Goal: Register for event/course

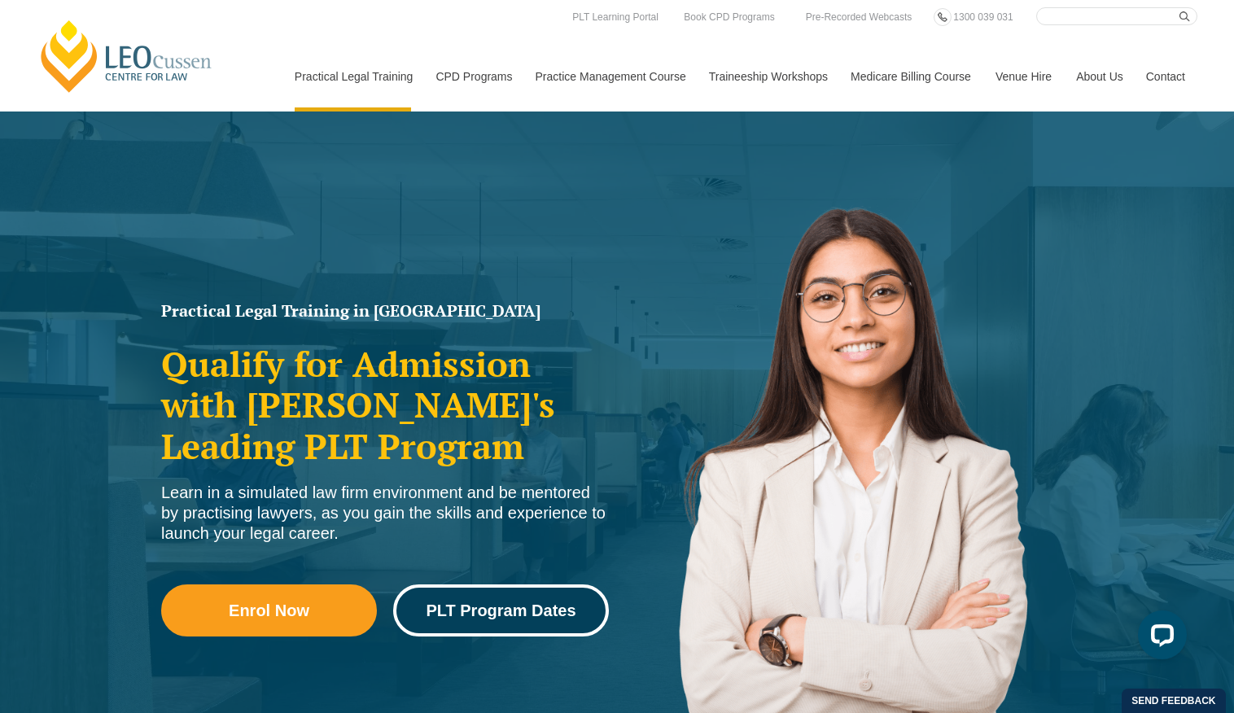
click at [492, 622] on link "PLT Program Dates" at bounding box center [501, 610] width 216 height 52
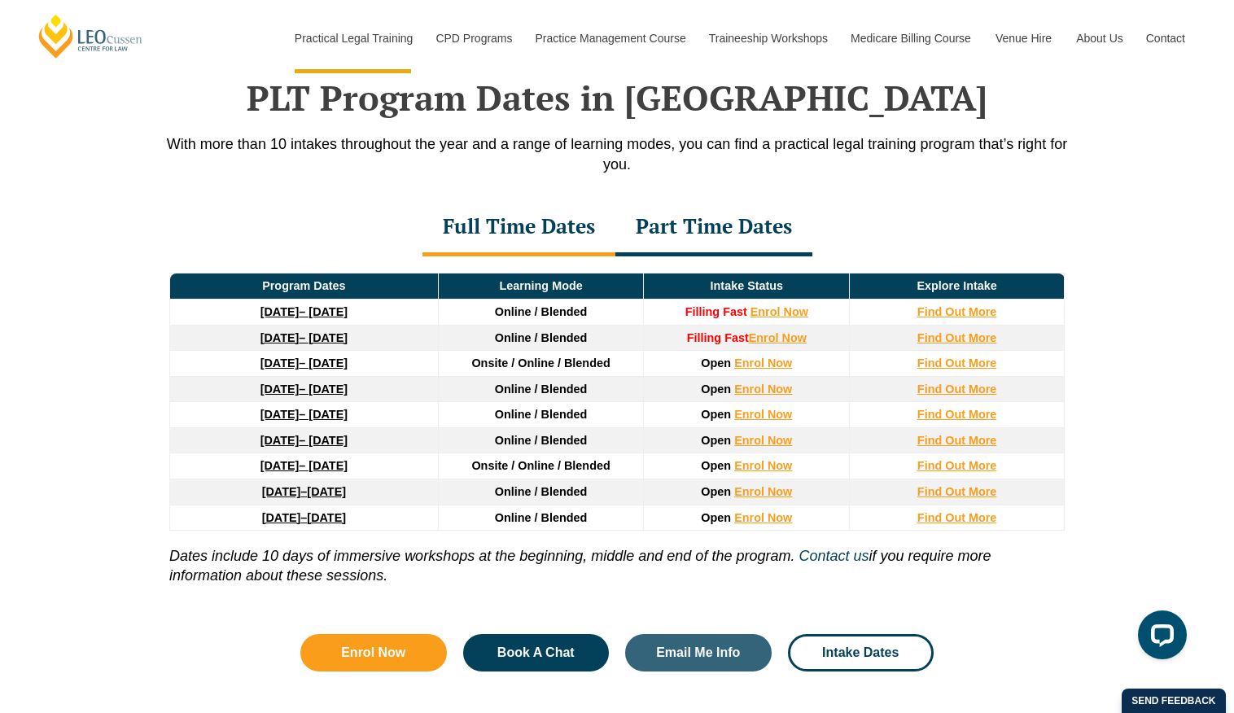
scroll to position [2124, 0]
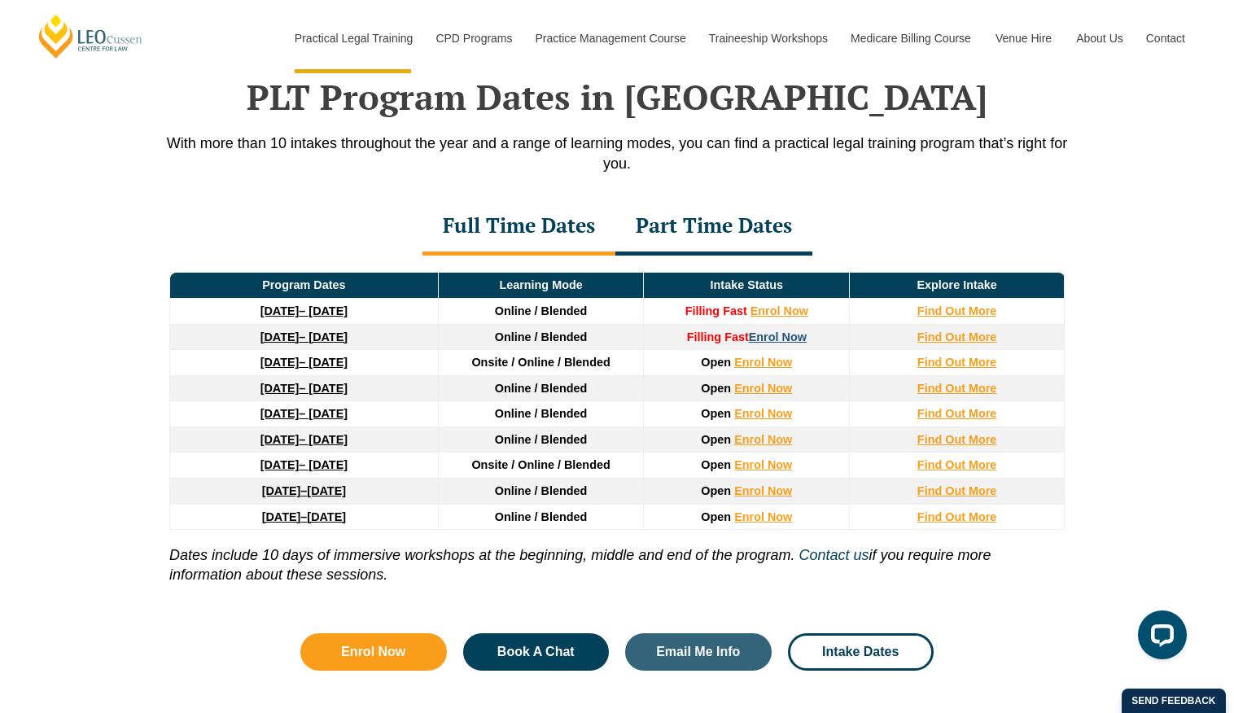
click at [763, 338] on link "Enrol Now" at bounding box center [778, 336] width 58 height 13
click at [348, 342] on link "8 December 2025 – 8 May 2026" at bounding box center [303, 336] width 87 height 13
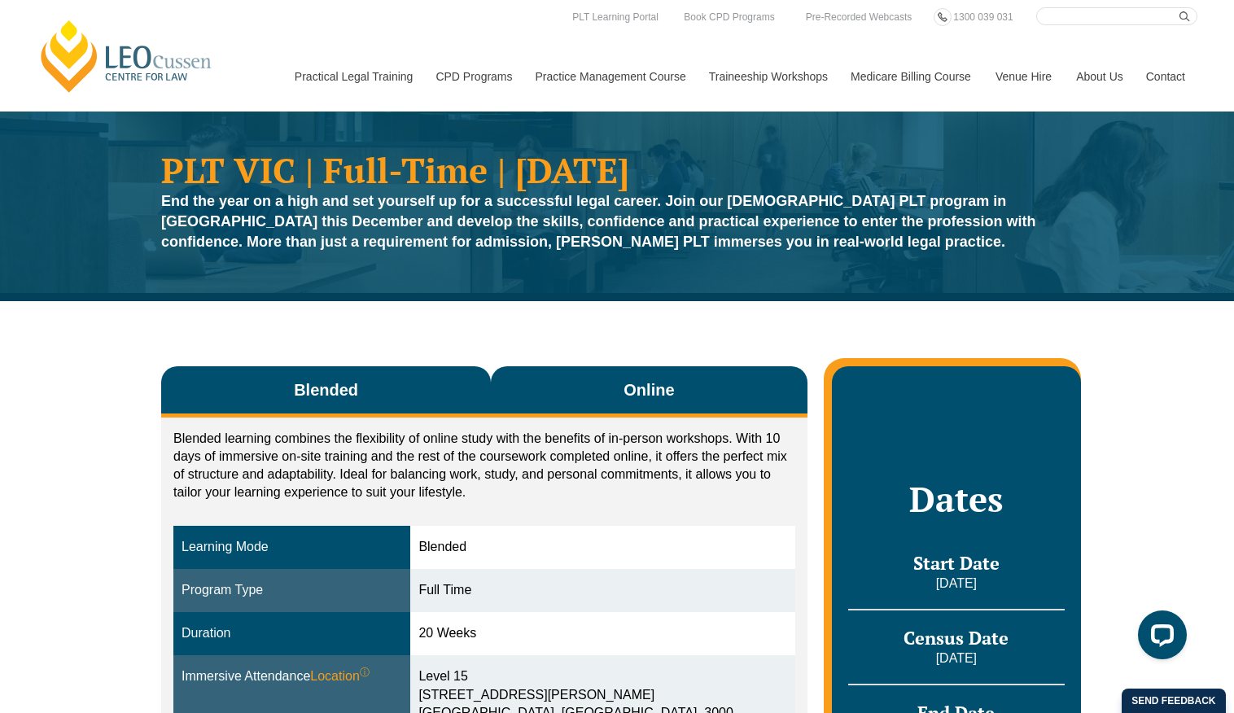
click at [647, 404] on button "Online" at bounding box center [649, 391] width 317 height 51
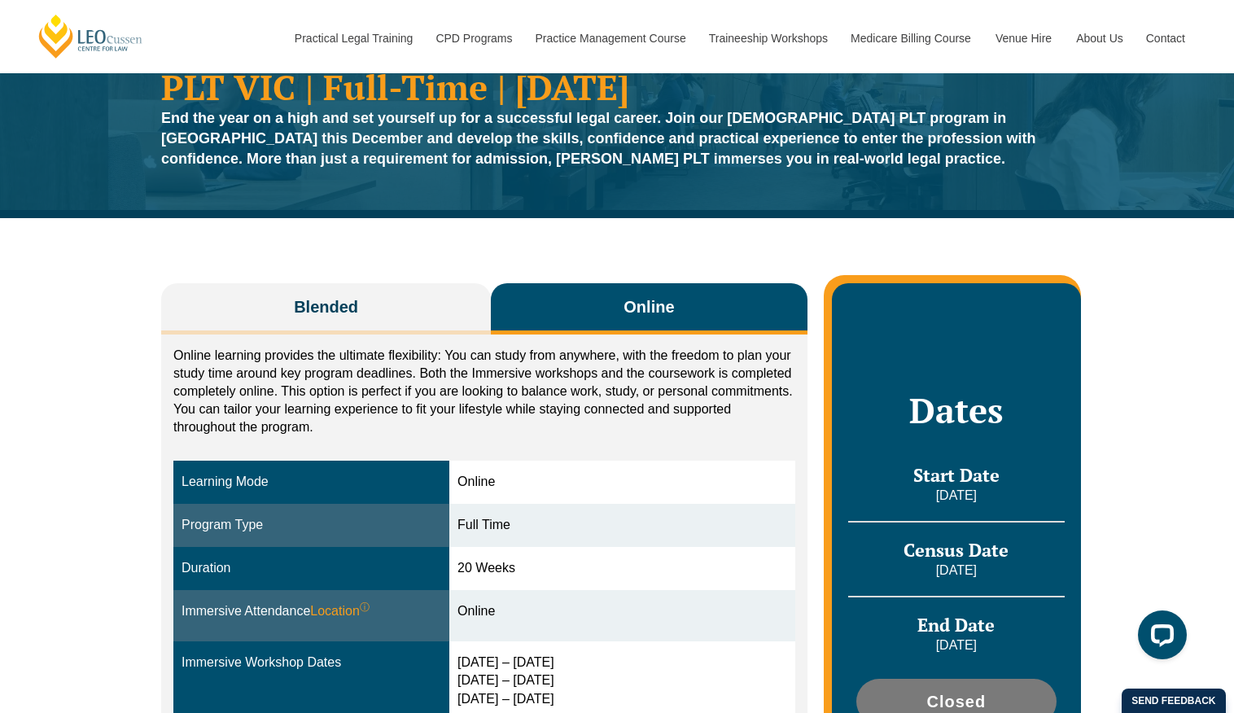
scroll to position [63, 0]
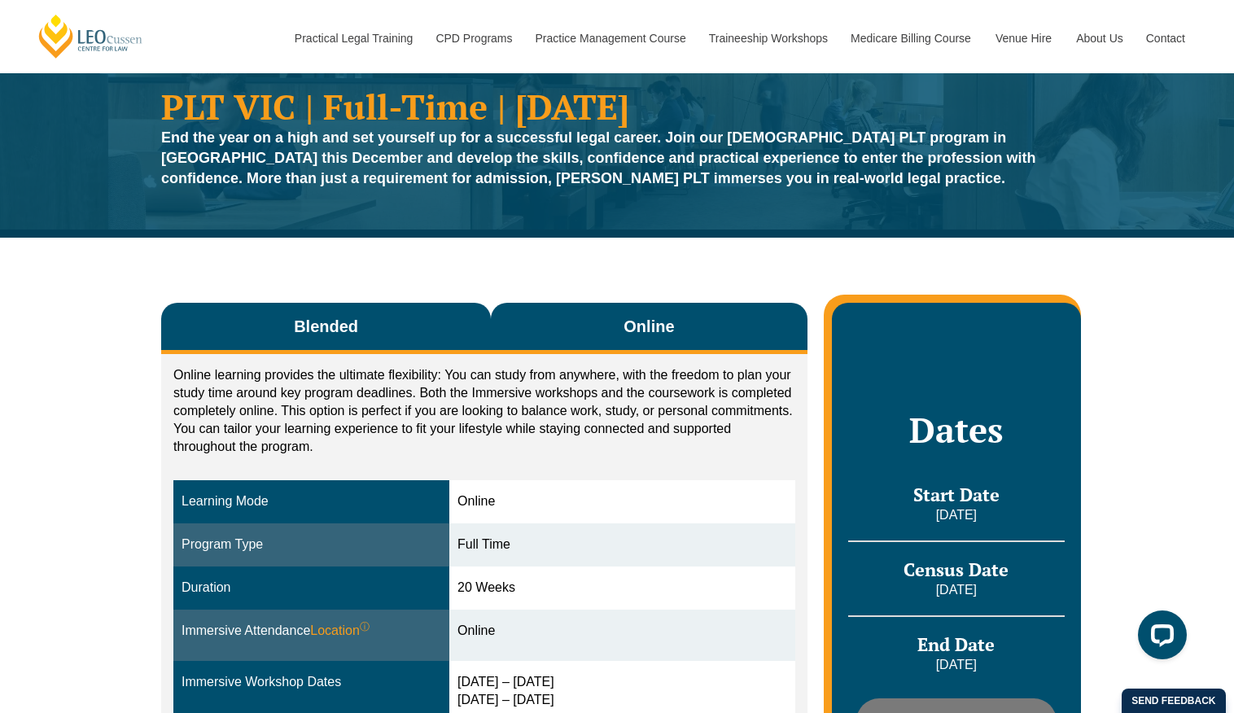
click at [325, 319] on span "Blended" at bounding box center [326, 326] width 64 height 23
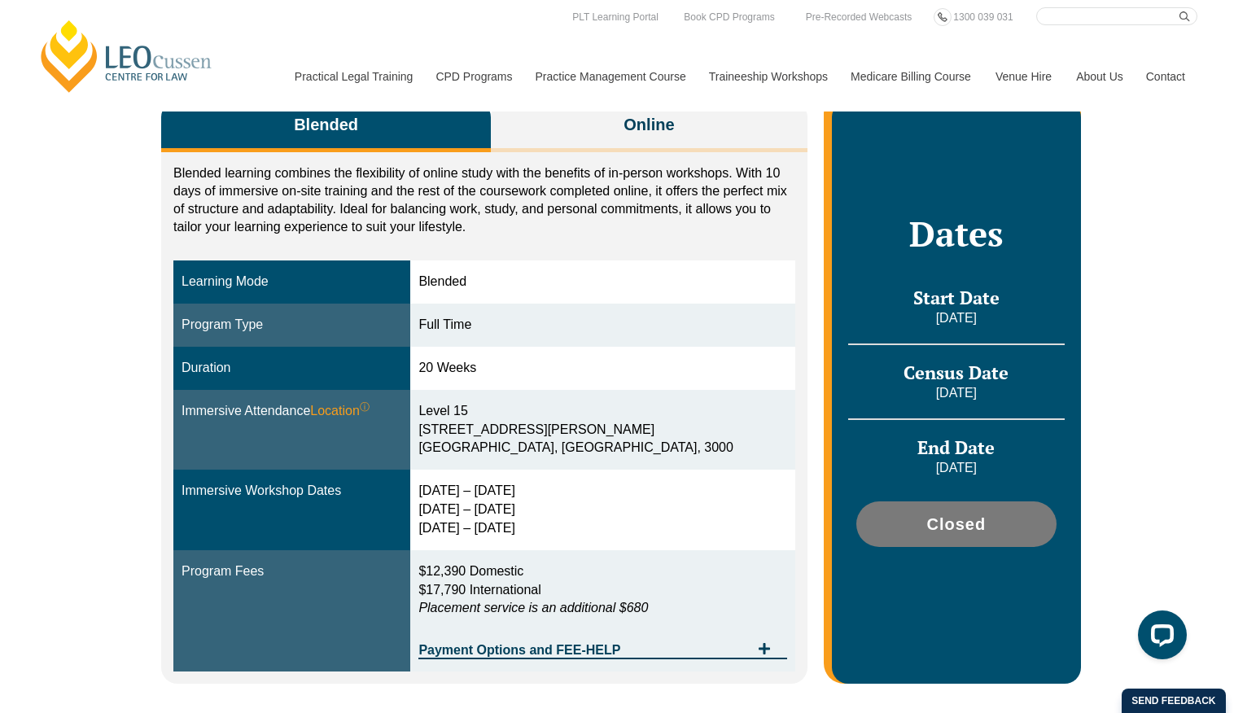
scroll to position [0, 0]
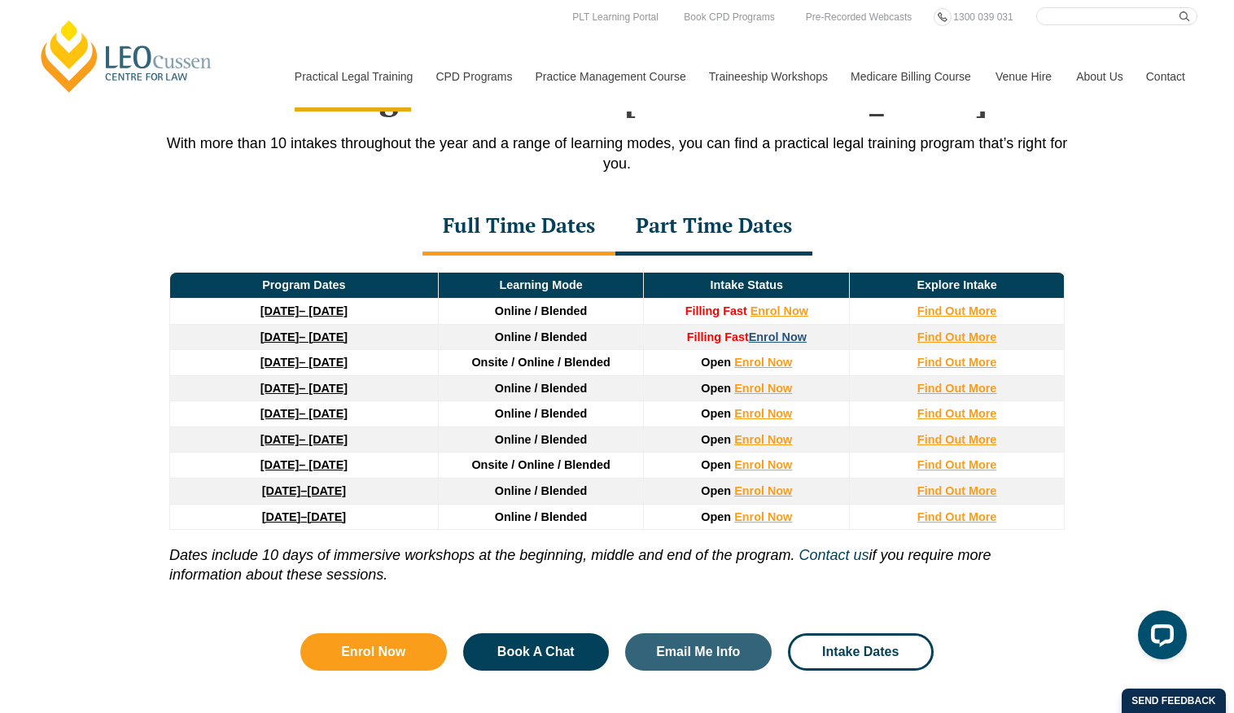
click at [776, 337] on link "Enrol Now" at bounding box center [778, 336] width 58 height 13
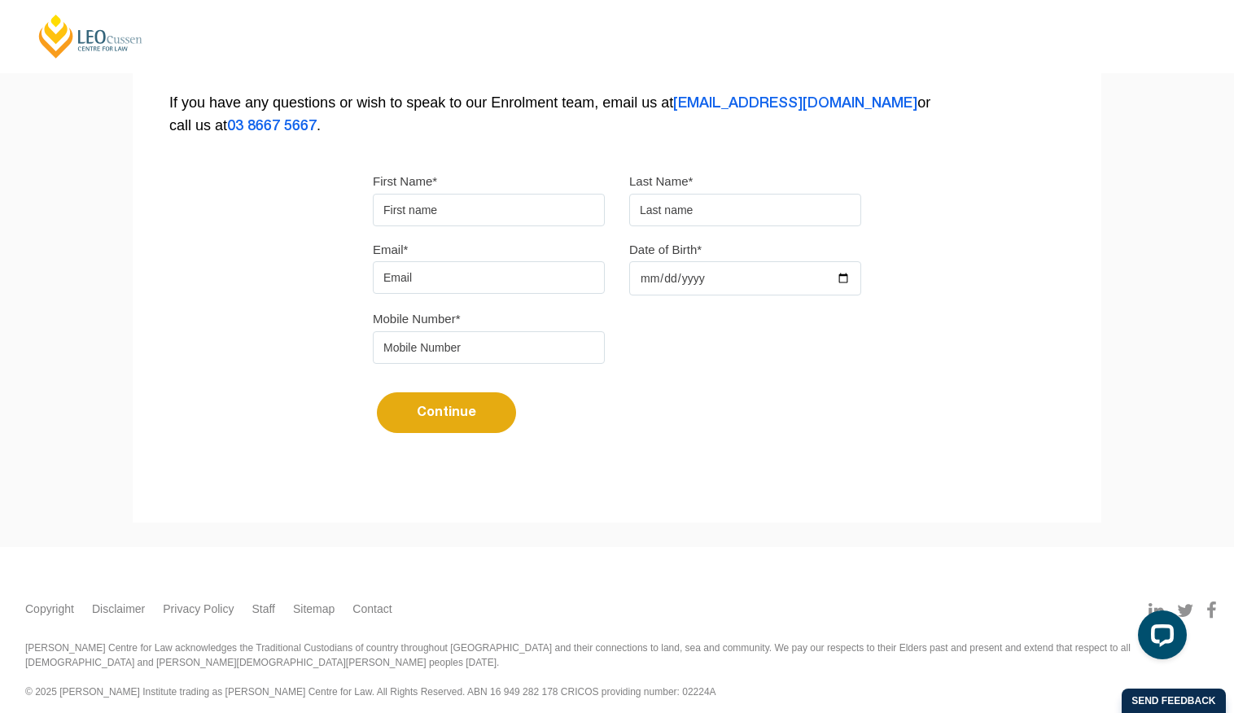
click at [499, 230] on div "First Name* Last Name*" at bounding box center [617, 204] width 513 height 68
click at [492, 219] on input "First Name*" at bounding box center [489, 210] width 232 height 33
type input "Amilio"
type input "Andreacchio"
type input "amilio.a24@gmail.com"
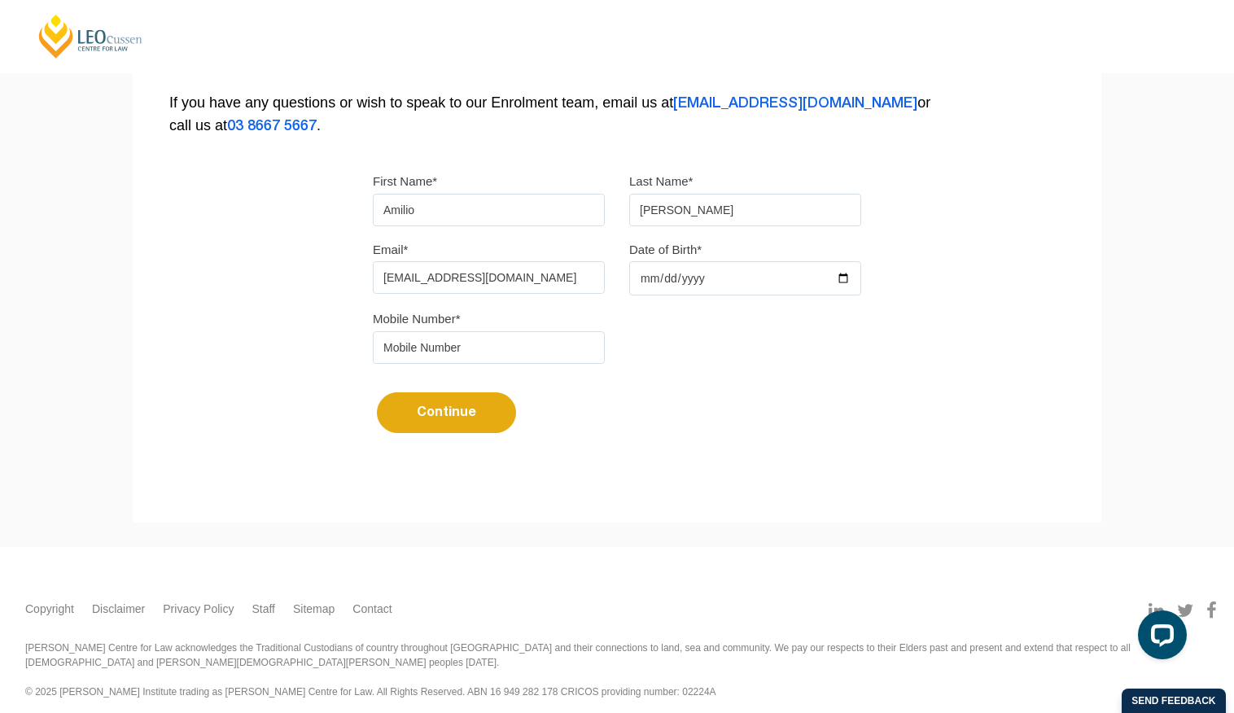
type input "488500791"
click at [729, 269] on input "Date of Birth*" at bounding box center [745, 278] width 232 height 34
click at [705, 275] on input "Date of Birth*" at bounding box center [745, 278] width 232 height 34
click at [640, 285] on input "Date of Birth*" at bounding box center [745, 278] width 232 height 34
type input "2000-02-23"
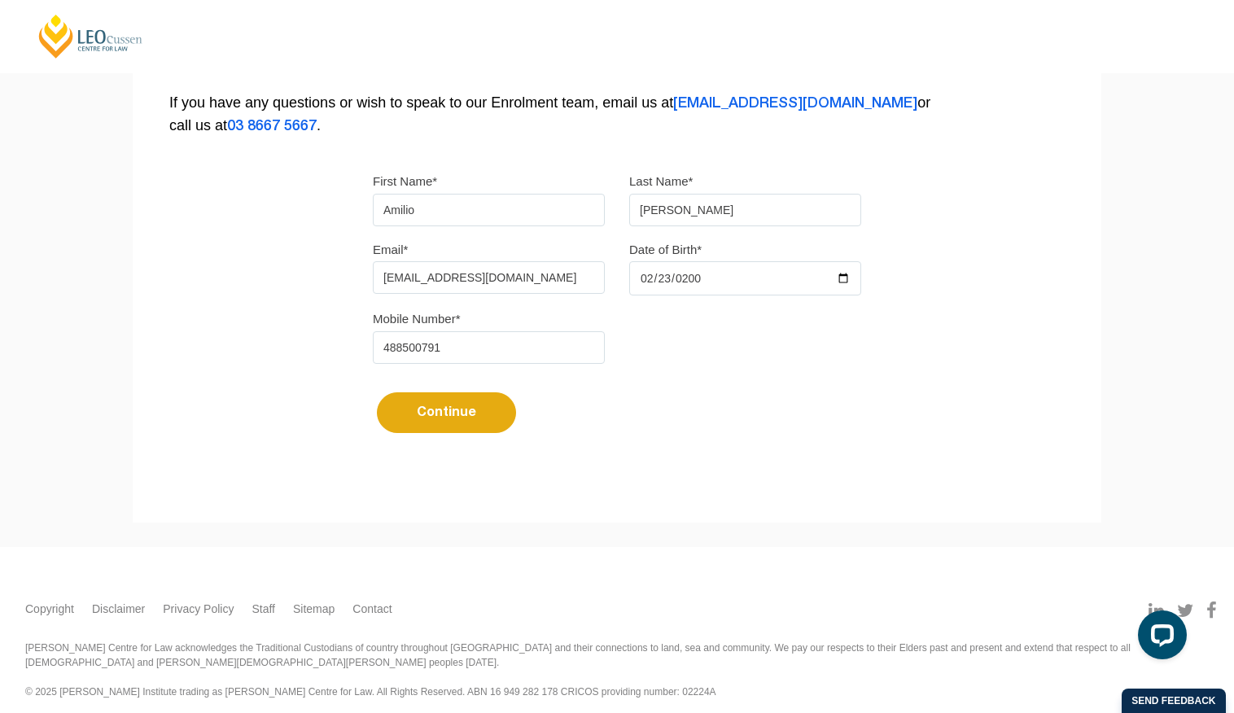
click at [457, 413] on button "Continue" at bounding box center [446, 412] width 139 height 41
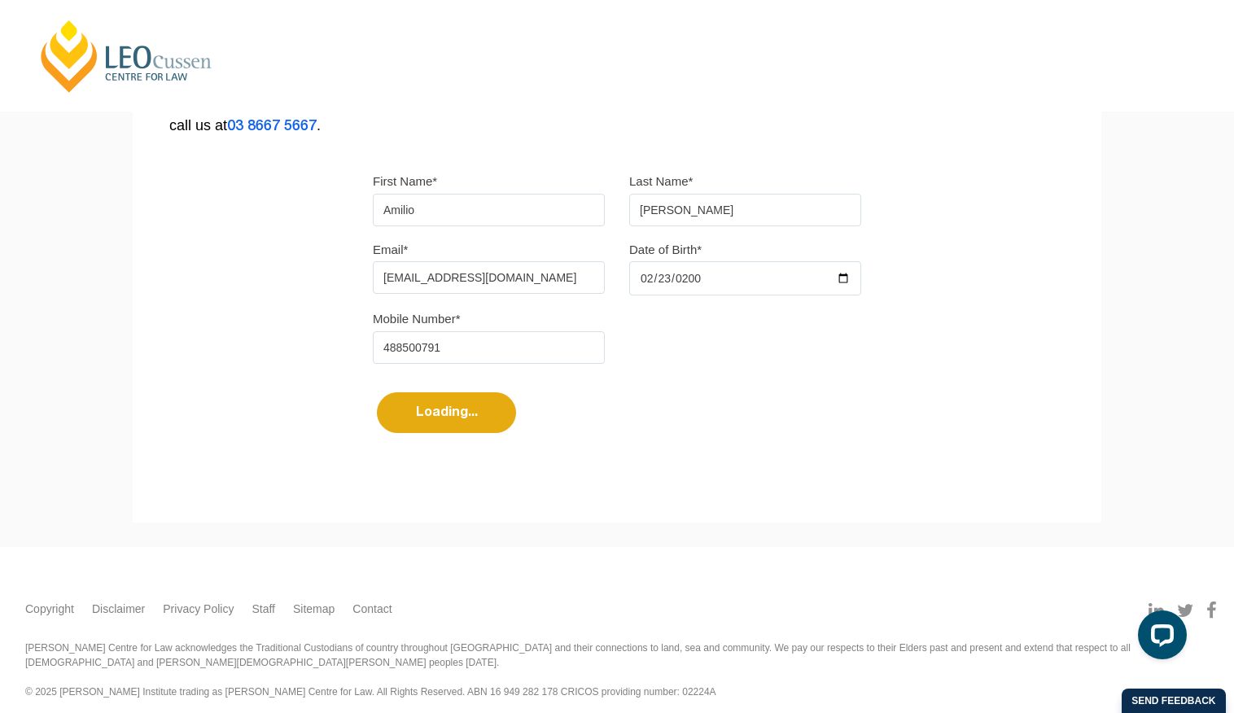
select select
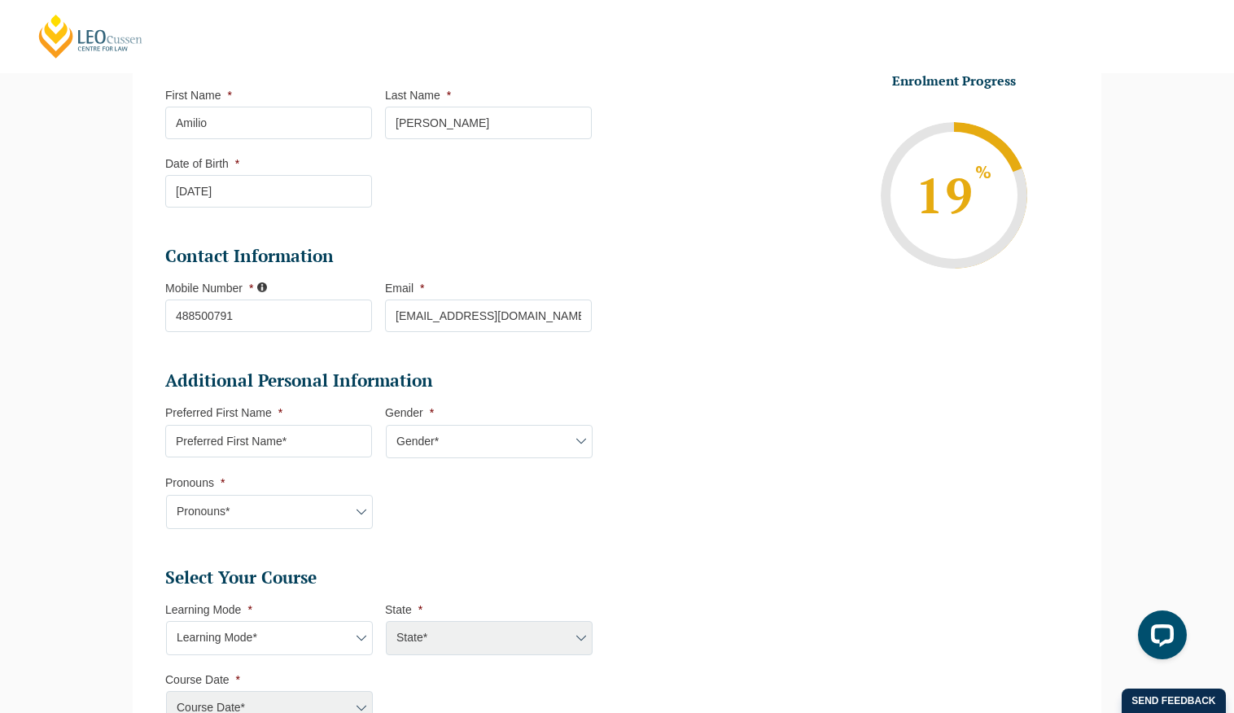
scroll to position [295, 0]
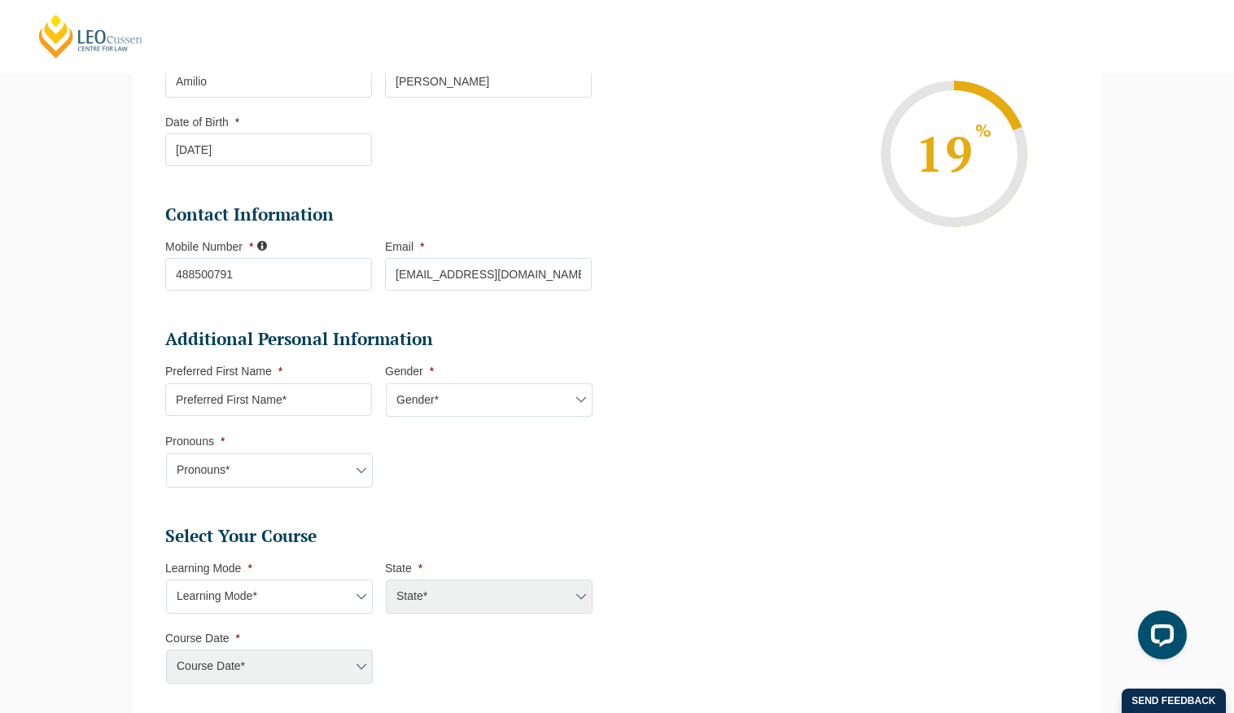
click at [299, 404] on input "Preferred First Name *" at bounding box center [268, 399] width 207 height 33
type input "Amilio"
select select "VIC"
select select
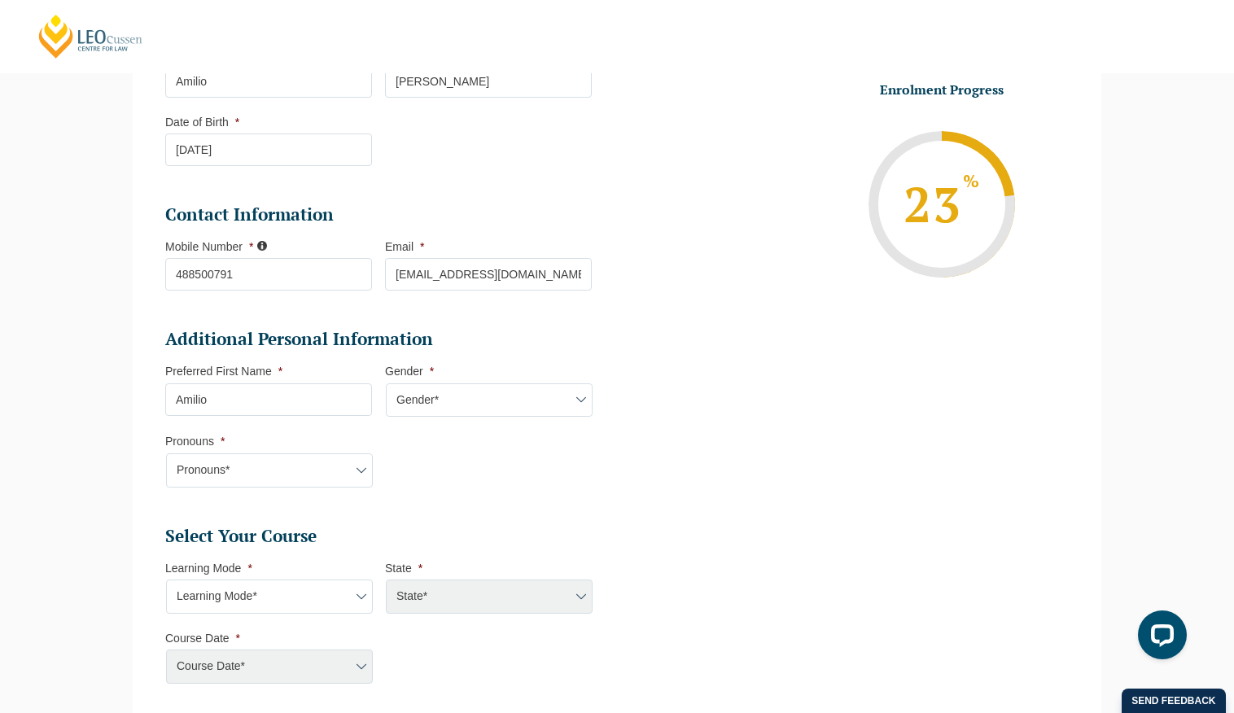
click at [416, 406] on select "Gender* Male Female Nonbinary Intersex Prefer not to disclose Other" at bounding box center [489, 400] width 207 height 34
select select "Male"
click at [386, 383] on select "Gender* Male Female Nonbinary Intersex Prefer not to disclose Other" at bounding box center [489, 400] width 207 height 34
drag, startPoint x: 417, startPoint y: 406, endPoint x: 260, endPoint y: 481, distance: 174.0
click at [258, 482] on select "Pronouns* She/Her/Hers He/Him/His They/Them/Theirs Other Prefer not to disclose" at bounding box center [269, 470] width 207 height 34
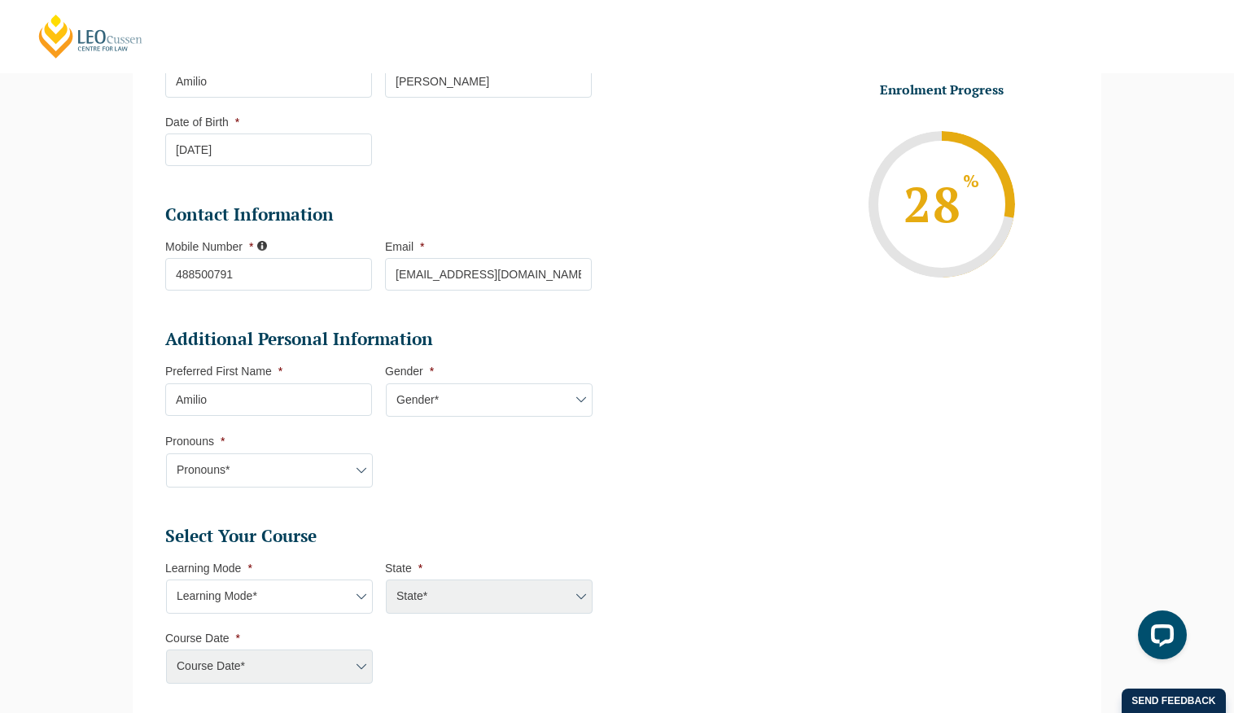
select select "Prefer not to disclose"
click at [166, 453] on select "Pronouns* She/Her/Hers He/Him/His They/Them/Theirs Other Prefer not to disclose" at bounding box center [269, 470] width 207 height 34
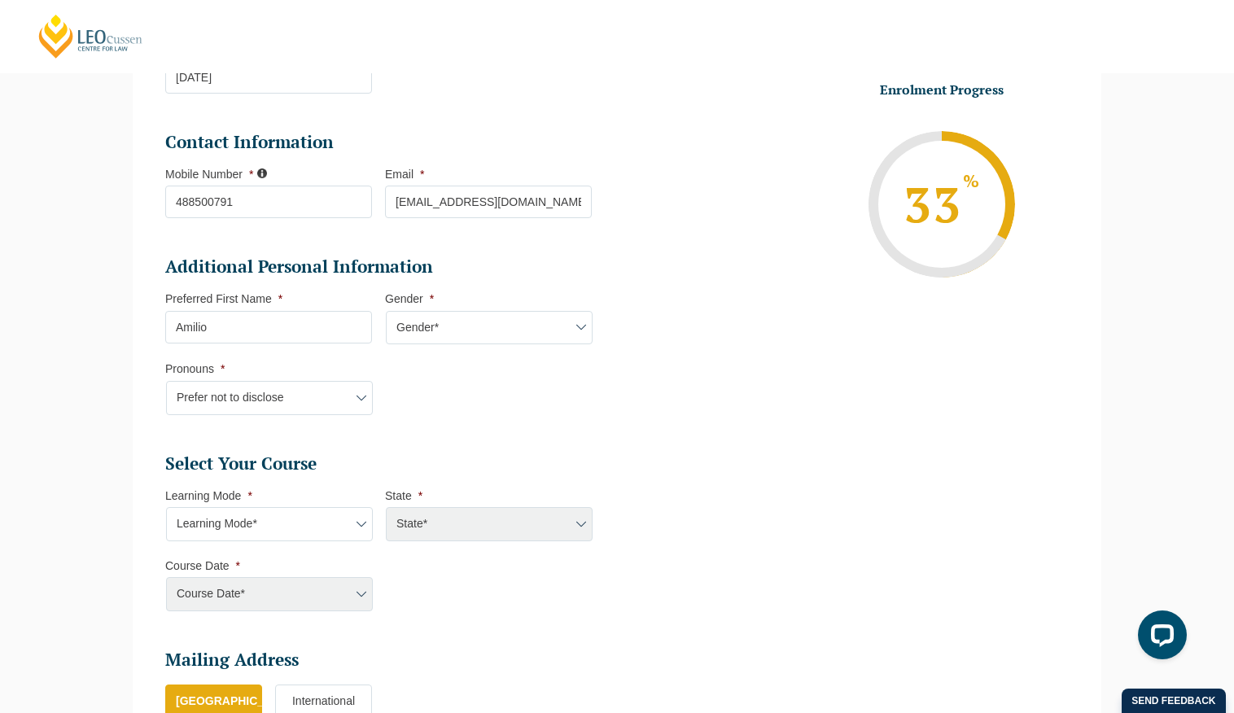
scroll to position [457, 0]
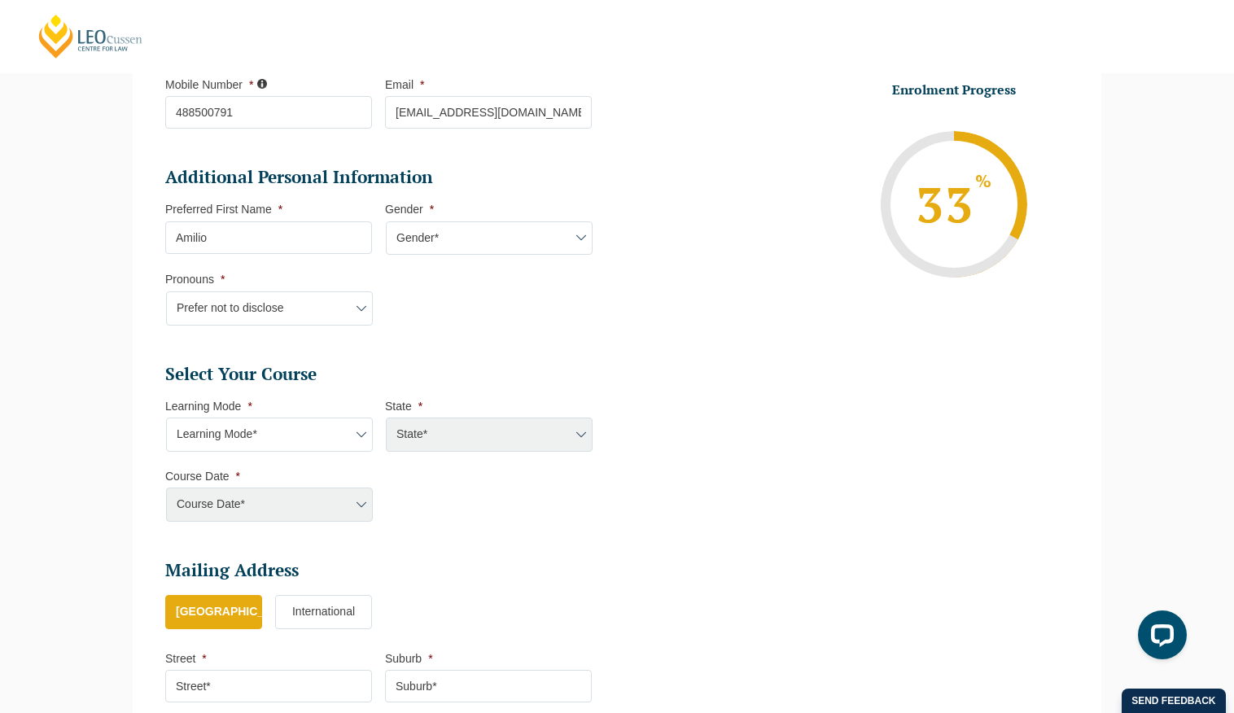
click at [298, 416] on li "Learning Mode * Learning Mode* Online Full Time Learning Online Part Time Learn…" at bounding box center [275, 425] width 220 height 53
click at [290, 426] on select "Learning Mode* Online Full Time Learning Online Part Time Learning Blended Full…" at bounding box center [269, 435] width 207 height 34
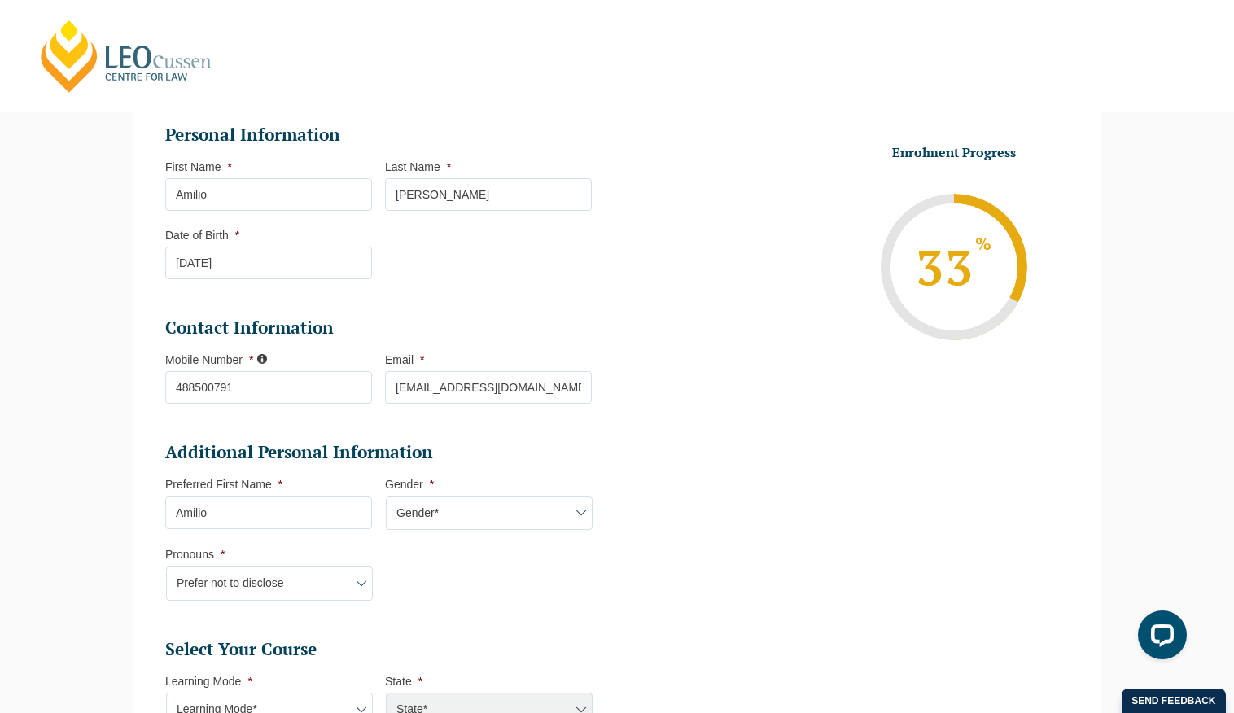
scroll to position [372, 0]
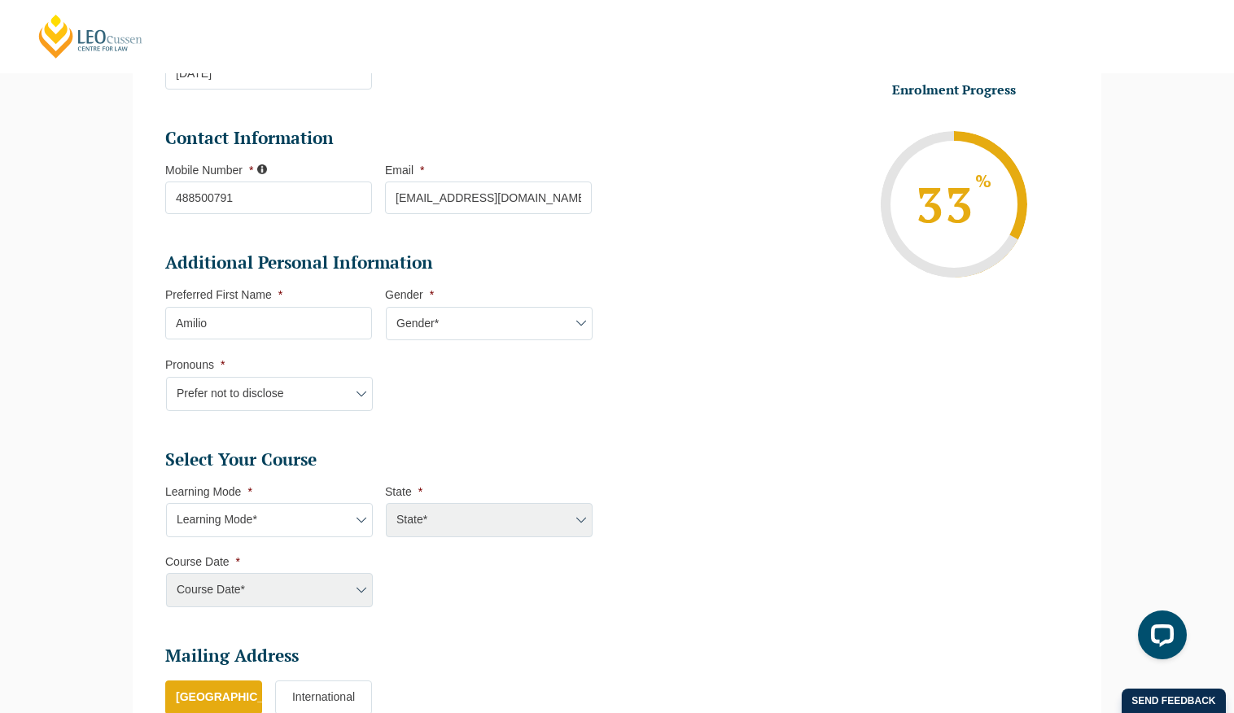
click at [318, 526] on select "Learning Mode* Online Full Time Learning Online Part Time Learning Blended Full…" at bounding box center [269, 520] width 207 height 34
select select "Blended Full Time Learning"
click at [166, 503] on select "Learning Mode* Online Full Time Learning Online Part Time Learning Blended Full…" at bounding box center [269, 520] width 207 height 34
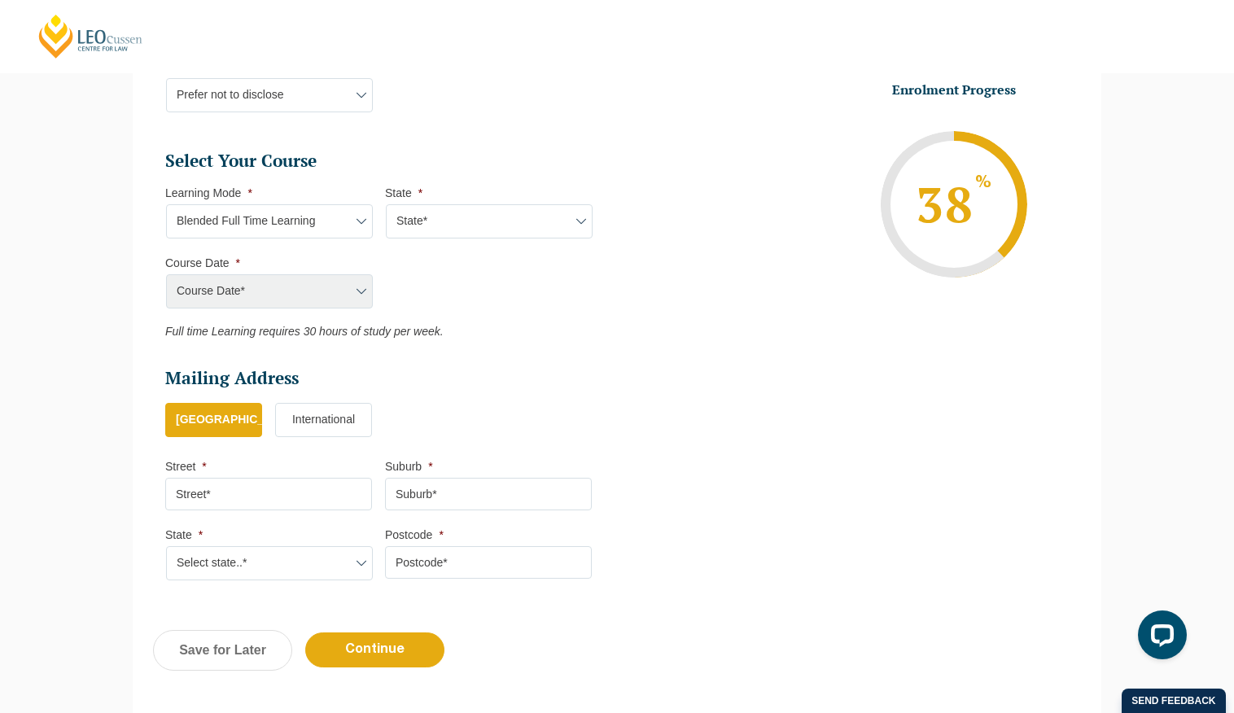
scroll to position [694, 0]
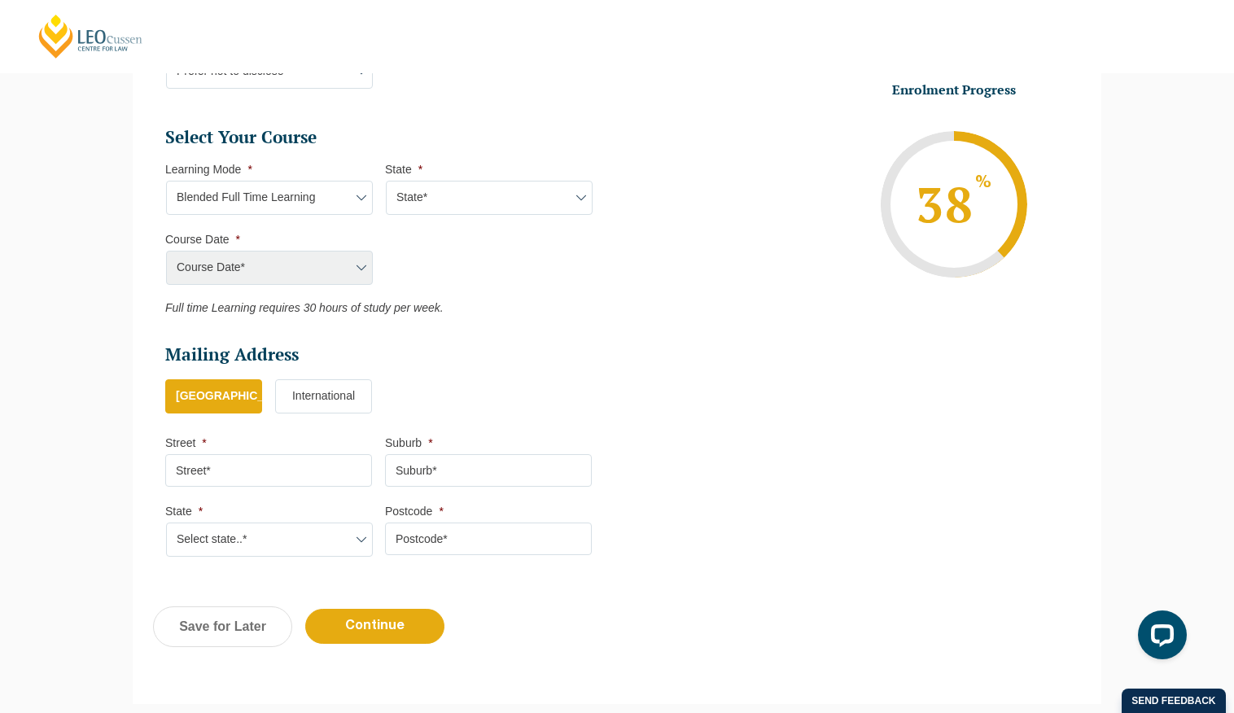
click at [270, 463] on input "Street *" at bounding box center [268, 470] width 207 height 33
type input "30 Mcnamara Avenue"
type input "Airport West"
select select "VIC"
type input "3042"
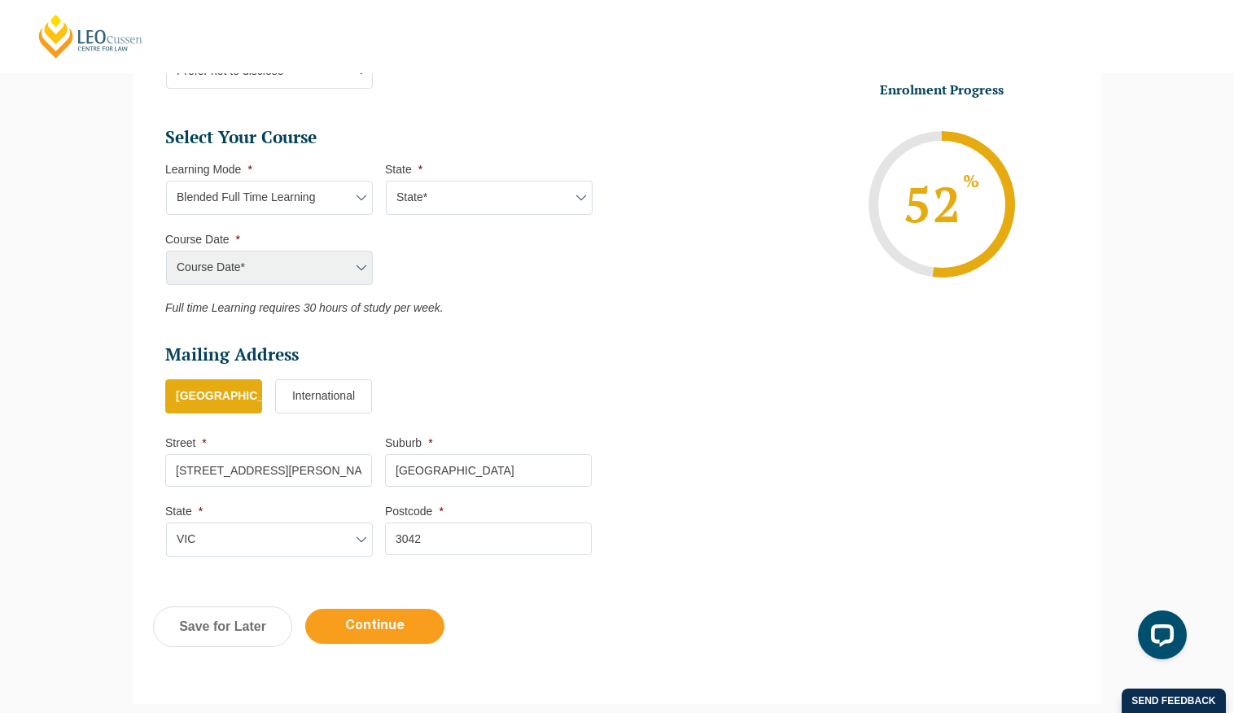
click at [404, 633] on input "Continue" at bounding box center [374, 626] width 139 height 35
select select "Blended Full Time Learning"
select select
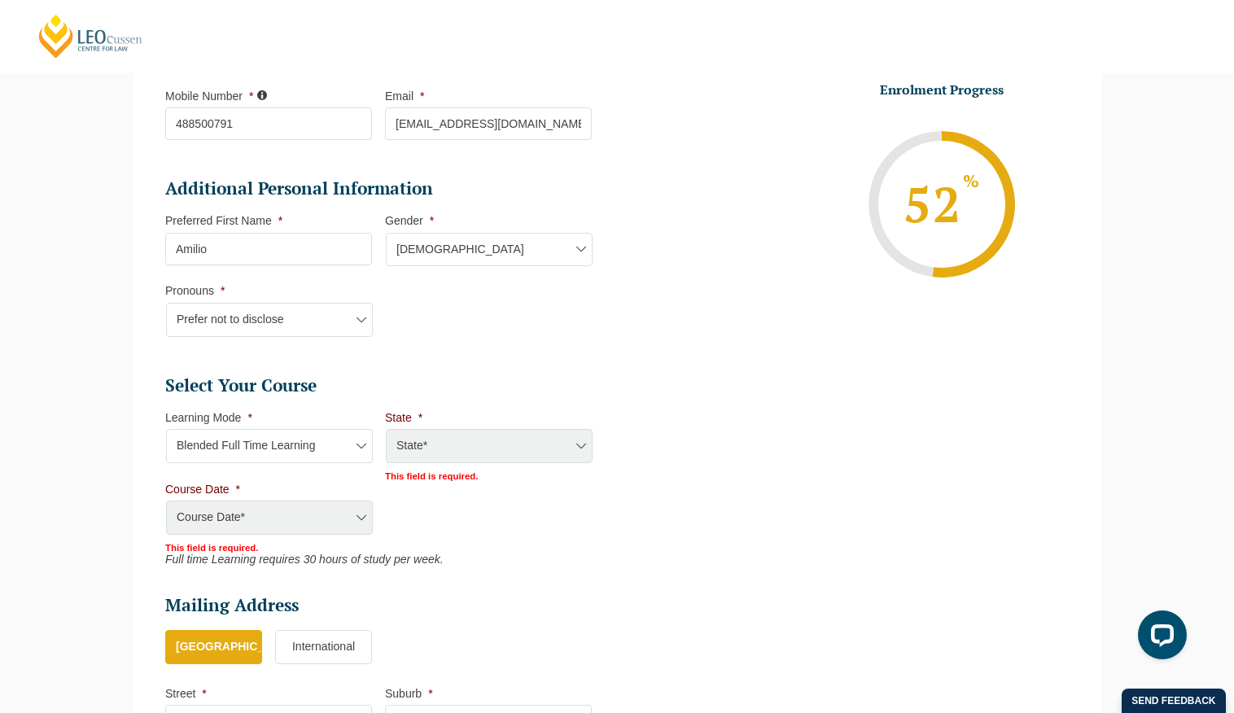
scroll to position [0, 0]
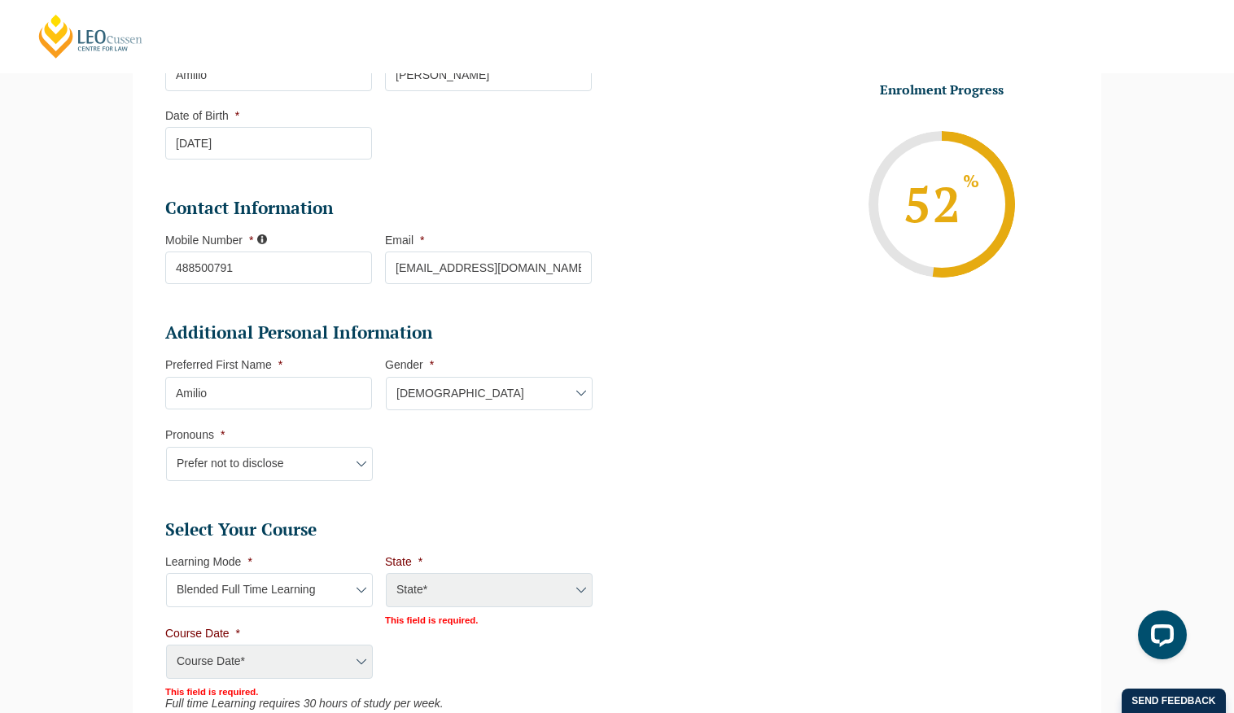
click at [439, 198] on ul "Personal Information First Name * Amilio Last Name * Andreacchio Date of Birth …" at bounding box center [384, 477] width 439 height 986
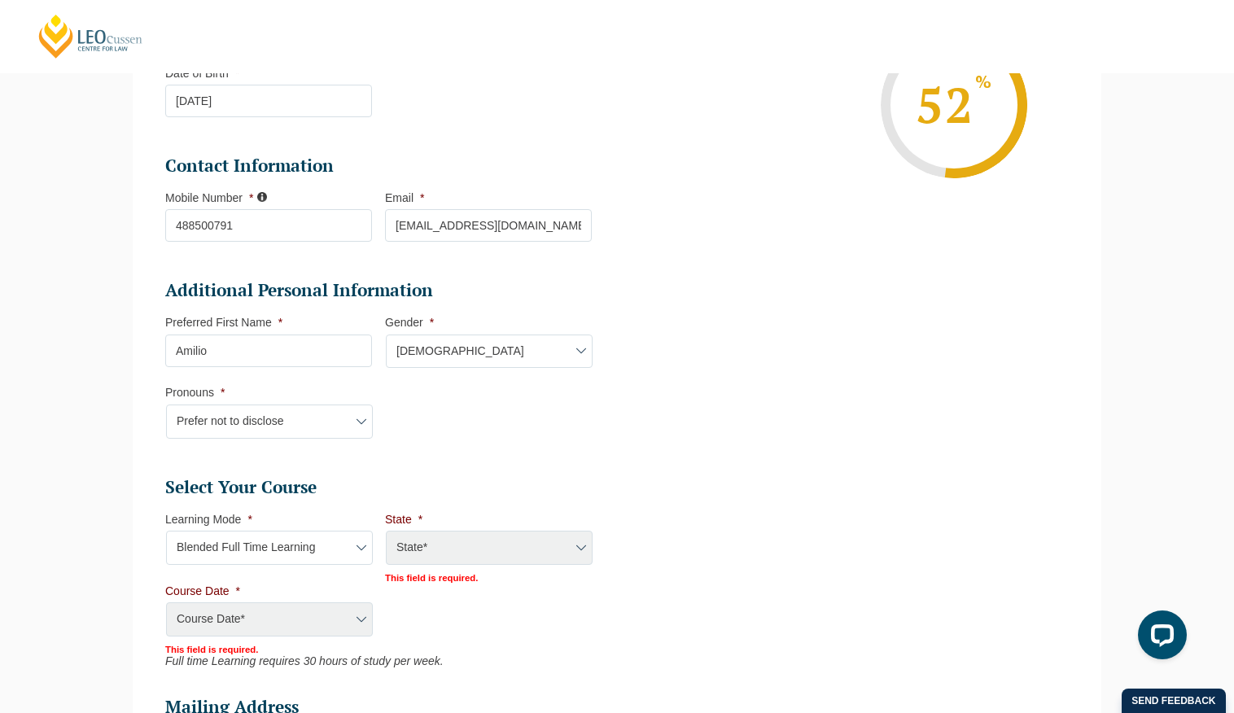
scroll to position [614, 0]
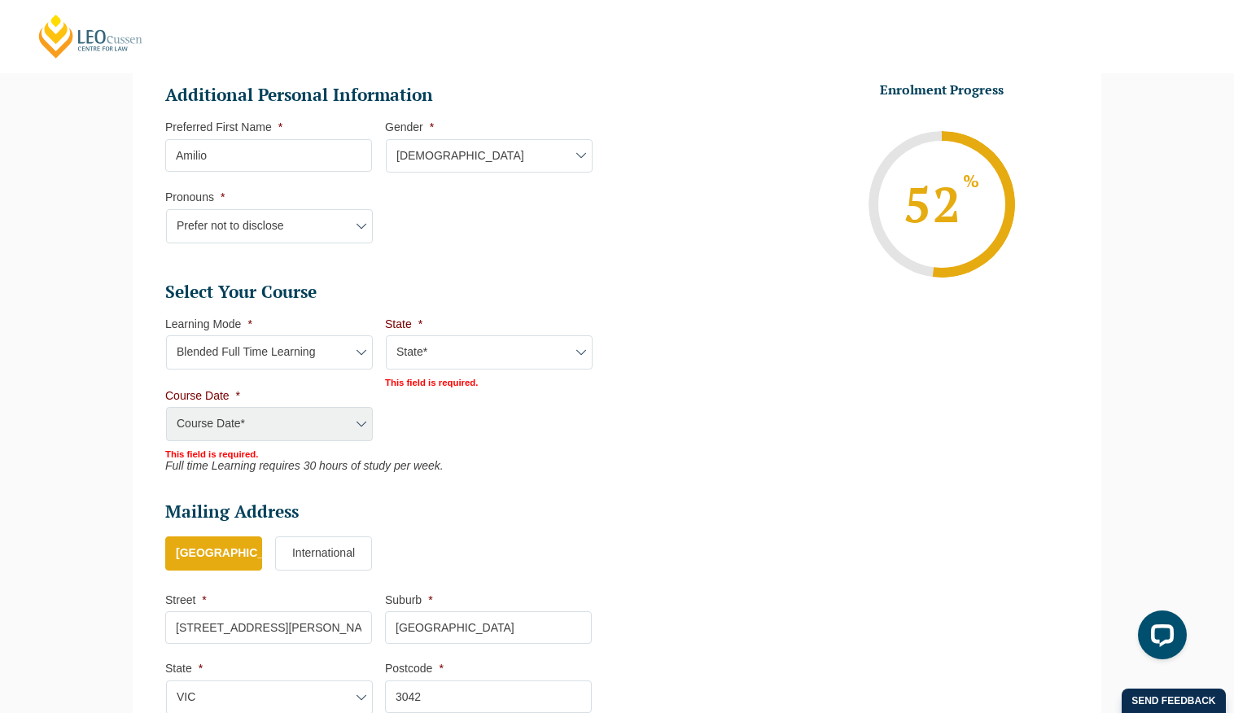
click at [515, 357] on select "State* ACT/NSW QLD SA VIC WA" at bounding box center [489, 352] width 207 height 34
select select "VIC"
click at [386, 335] on select "State* ACT/NSW QLD SA VIC WA" at bounding box center [489, 352] width 207 height 34
drag, startPoint x: 515, startPoint y: 357, endPoint x: 229, endPoint y: 418, distance: 292.7
click at [229, 418] on select "Course Date* Maddocks 2024 December 2023 (04-12-2023 to 17-05-2024) May 2023 (2…" at bounding box center [269, 424] width 207 height 34
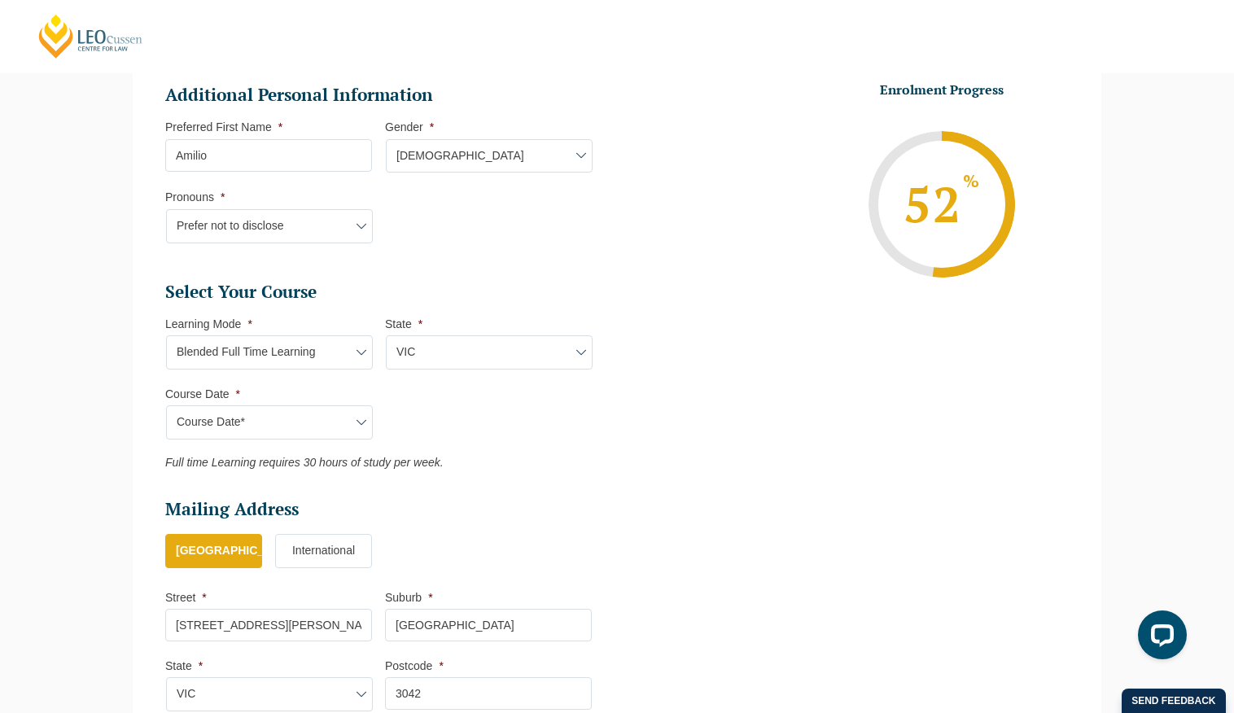
click at [334, 422] on select "Course Date* September 2025 (22-Sep-2025 to 20-Feb-2026) December 2025 (08-Dec-…" at bounding box center [269, 422] width 207 height 34
select select "December 2025 (08-Dec-2025 to 16-May-2026)"
click at [166, 405] on select "Course Date* September 2025 (22-Sep-2025 to 20-Feb-2026) December 2025 (08-Dec-…" at bounding box center [269, 422] width 207 height 34
type input "Intake 11 December 2025 FT"
type input "Practical Legal Training (VIC)"
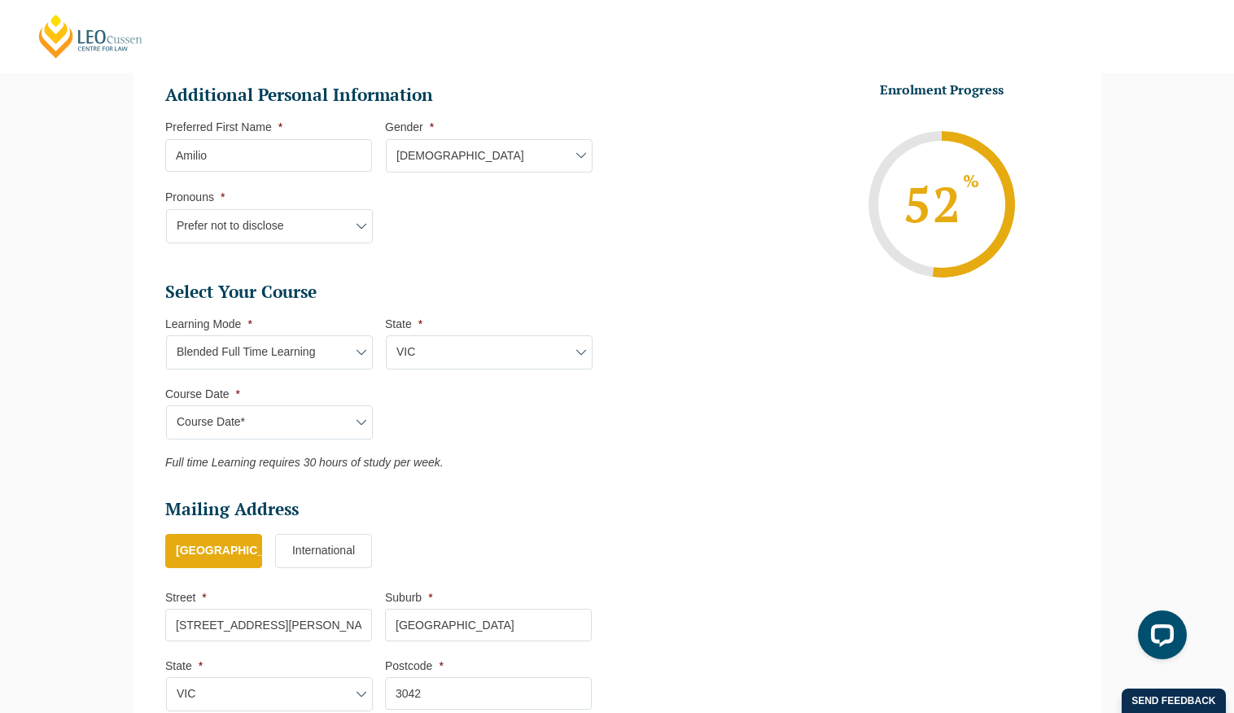
select select "VIC PLT (DEC) 2025 Full Time Blended"
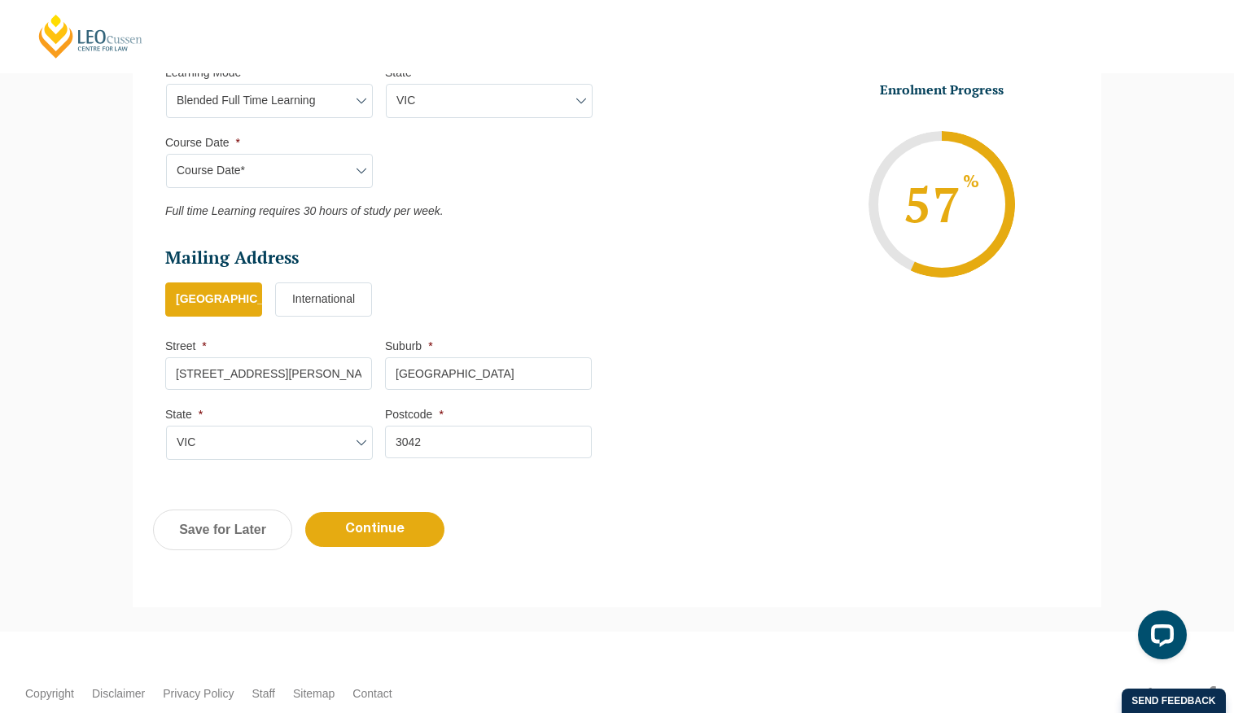
scroll to position [947, 0]
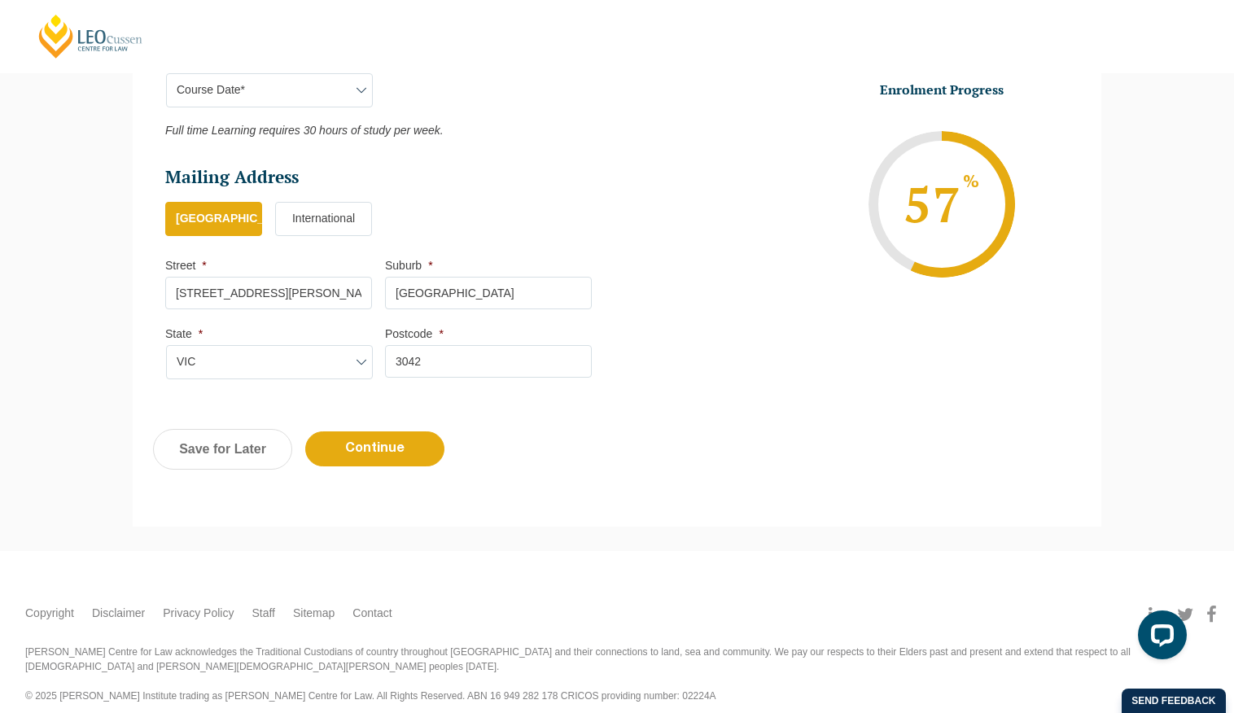
click at [413, 472] on div "Previous Continue Save for Later" at bounding box center [617, 458] width 968 height 90
click at [413, 461] on input "Continue" at bounding box center [374, 448] width 139 height 35
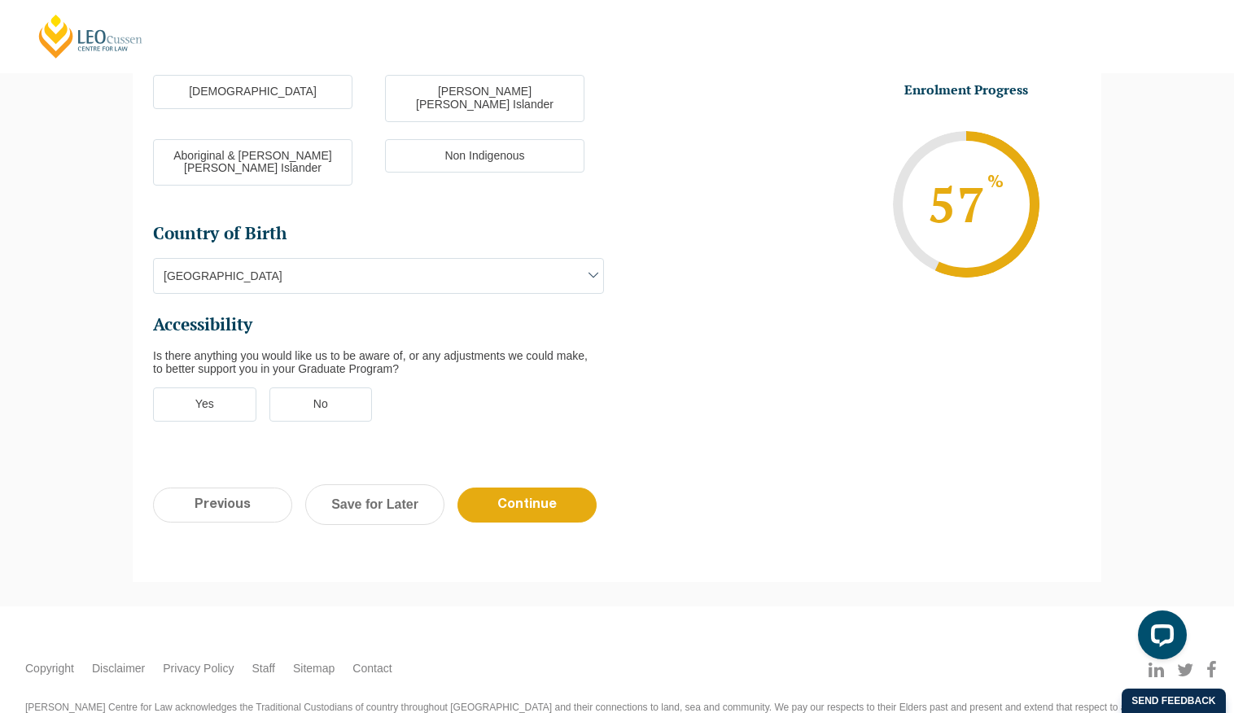
scroll to position [514, 0]
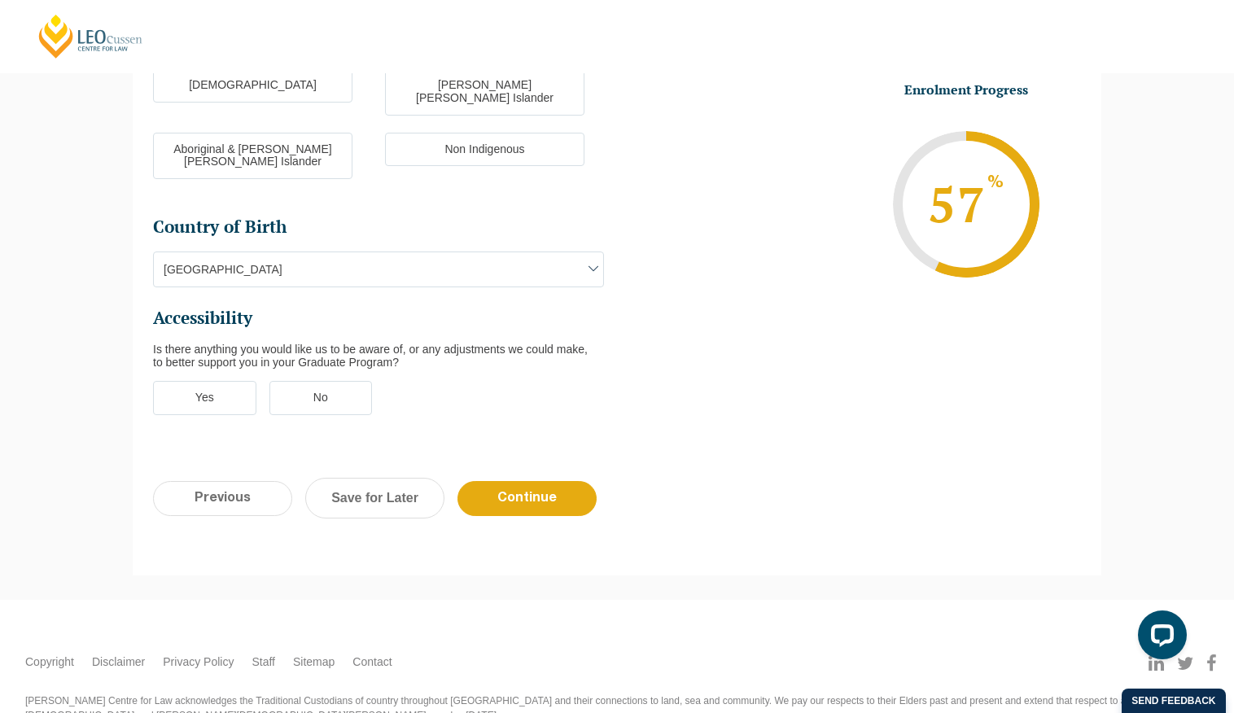
click at [551, 468] on div "Previous Continue Save for Later" at bounding box center [617, 506] width 968 height 90
click at [563, 481] on input "Continue" at bounding box center [526, 498] width 139 height 35
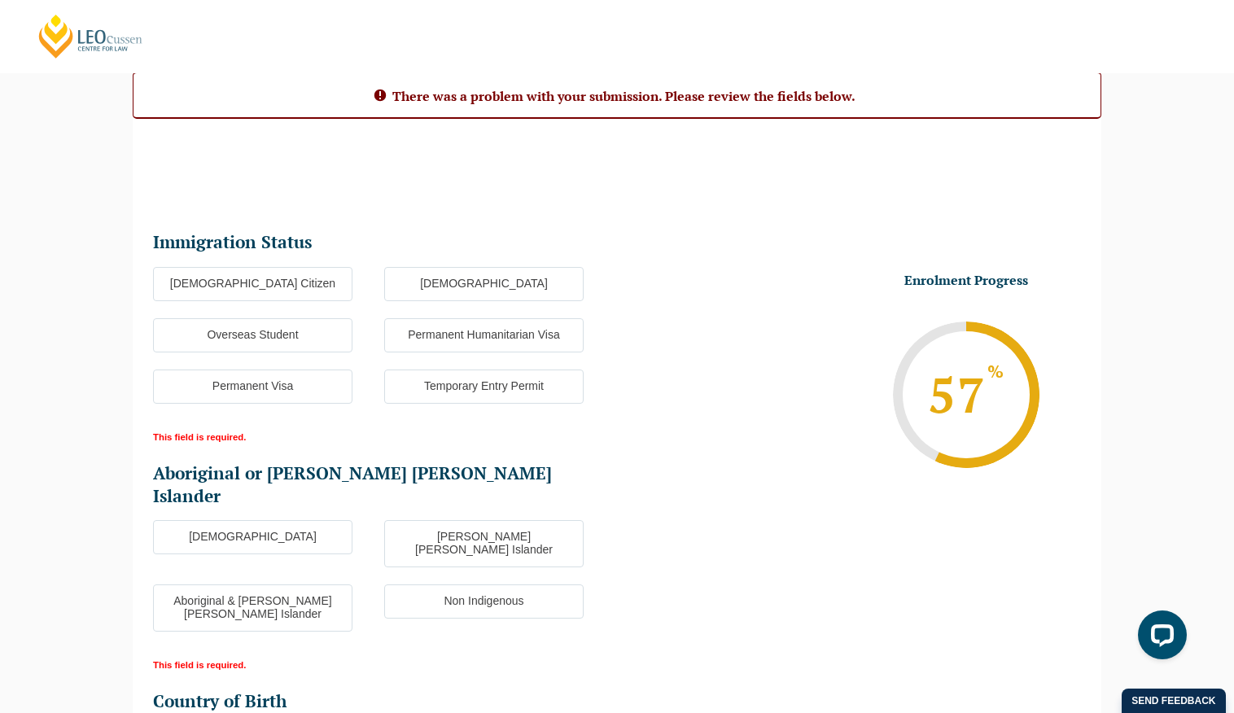
scroll to position [148, 0]
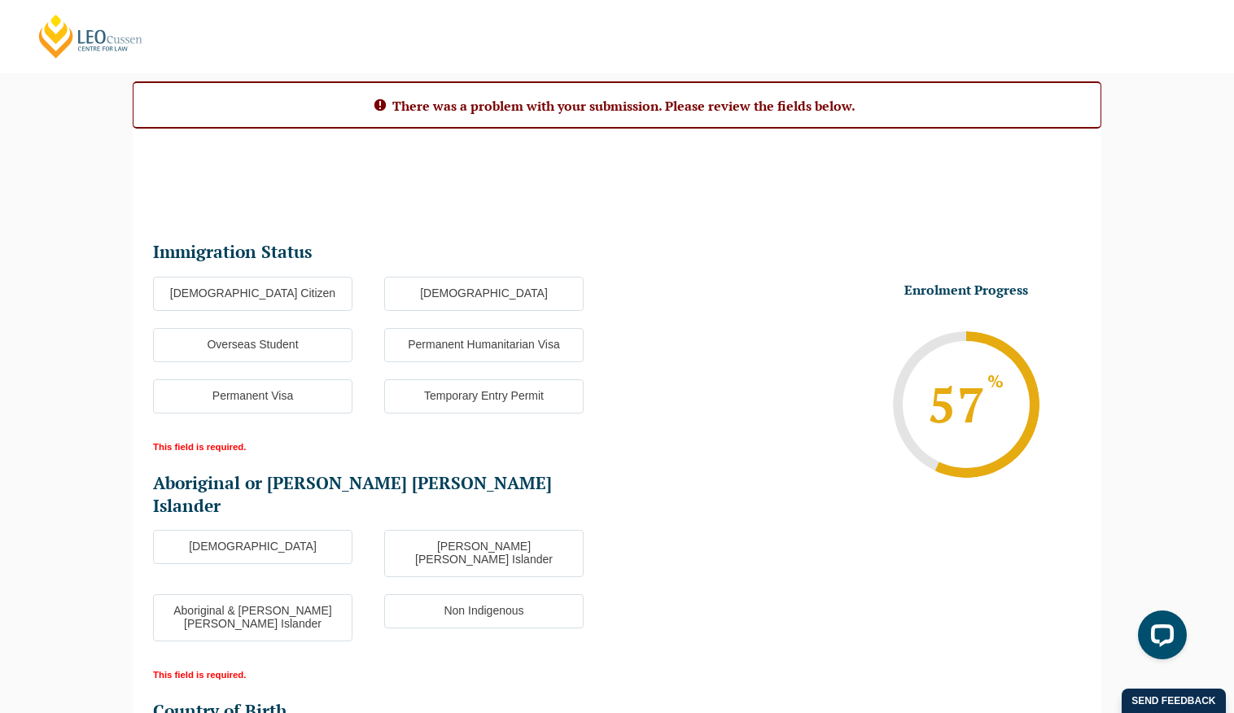
click at [311, 296] on label "Australian Citizen" at bounding box center [252, 294] width 199 height 34
click at [0, 0] on input "Australian Citizen" at bounding box center [0, 0] width 0 height 0
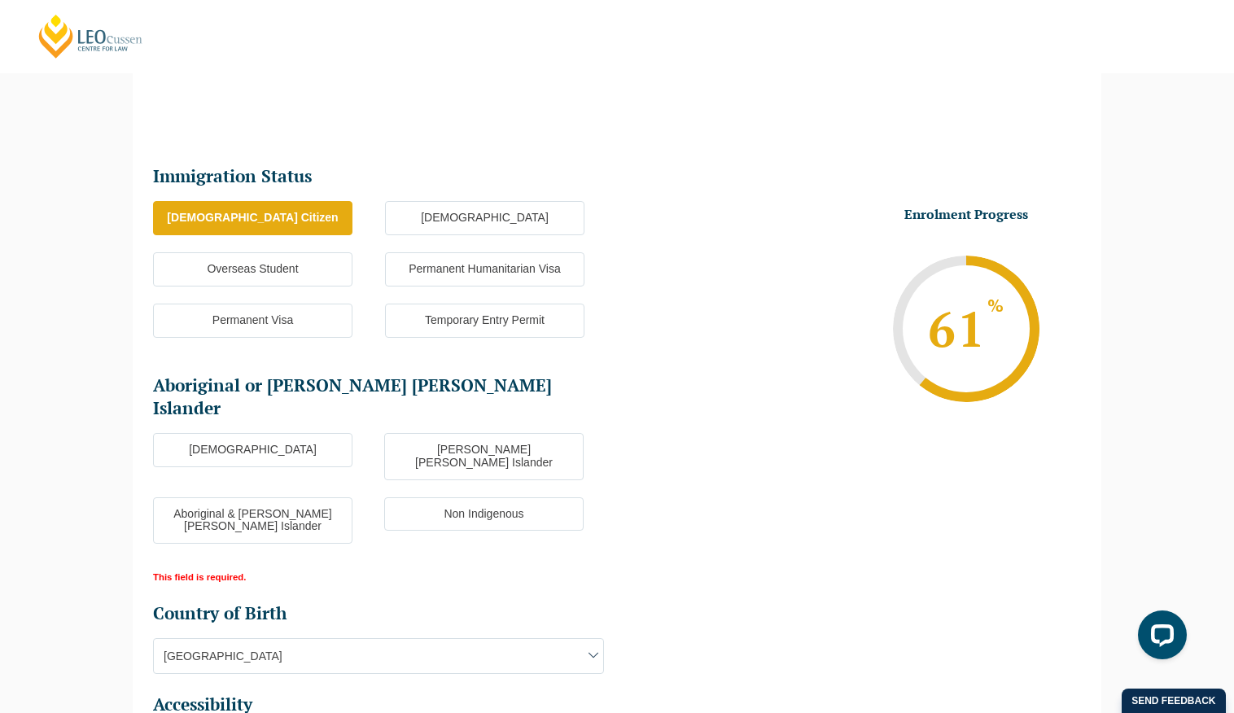
scroll to position [242, 0]
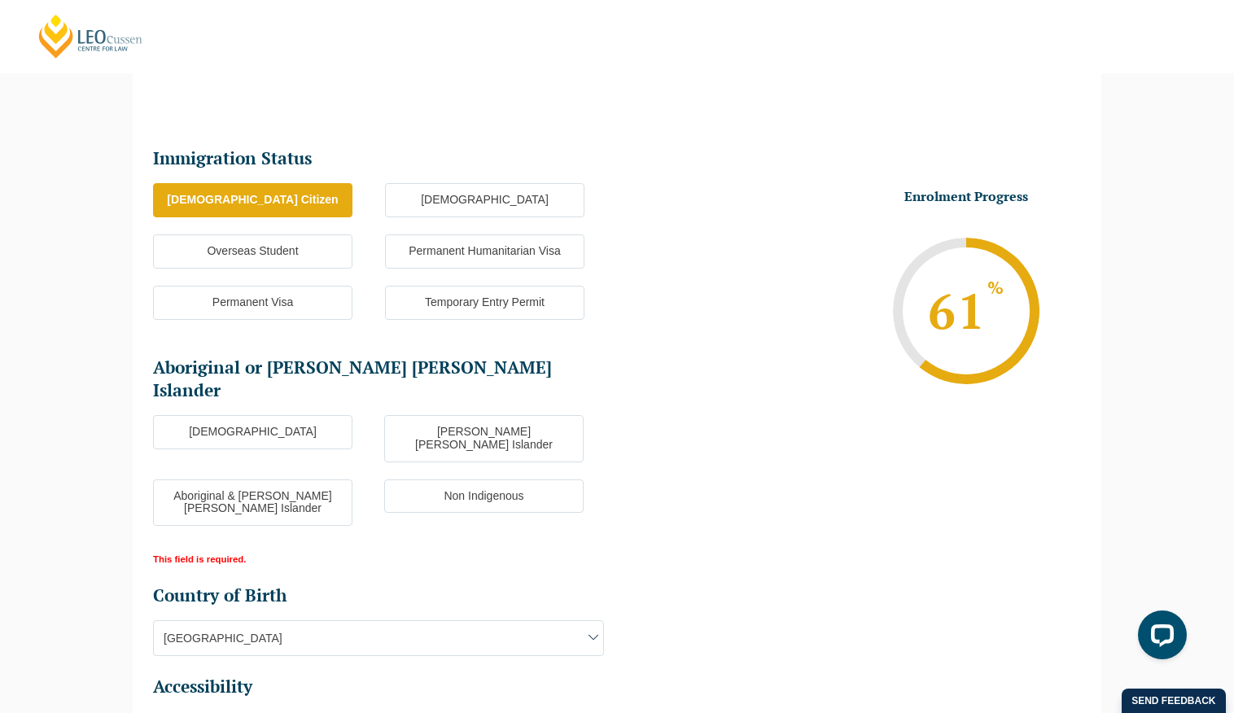
click at [466, 484] on ul "Aboriginal Torres Strait Islander Aboriginal & Torres Strait Islander Non Indig…" at bounding box center [384, 479] width 462 height 129
click at [470, 479] on label "Non Indigenous" at bounding box center [483, 496] width 199 height 34
click at [0, 0] on input "Non Indigenous" at bounding box center [0, 0] width 0 height 0
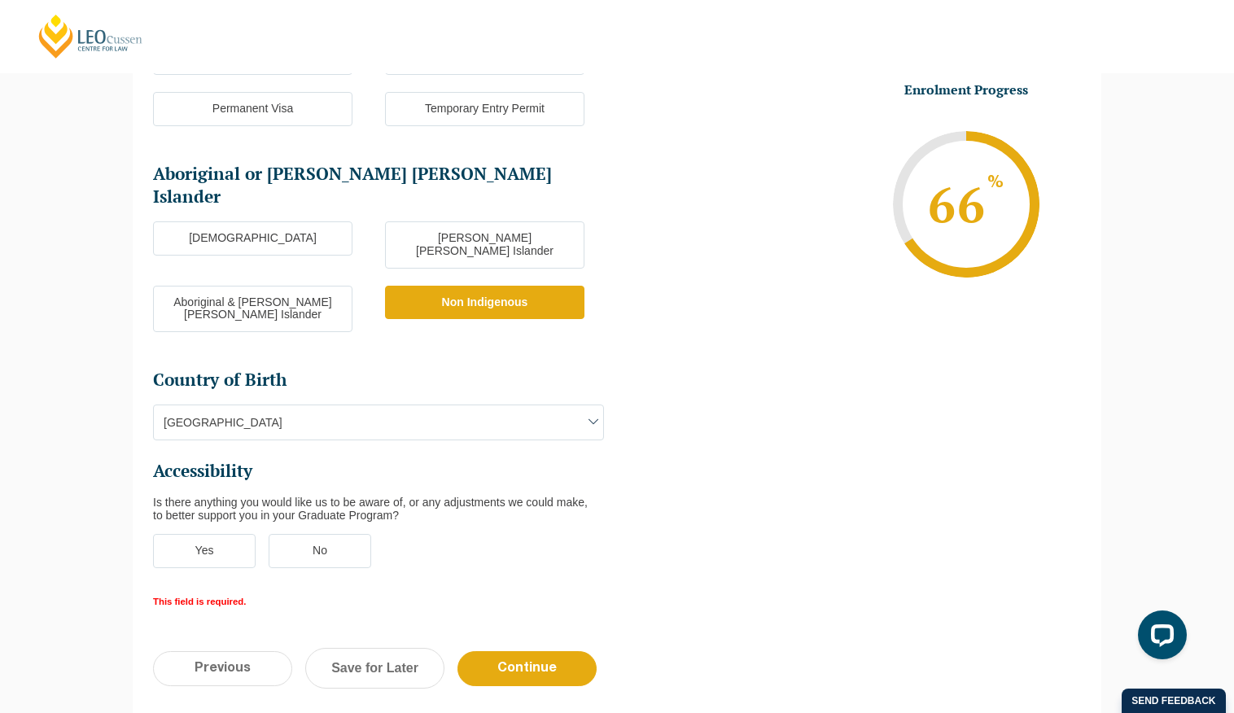
scroll to position [438, 0]
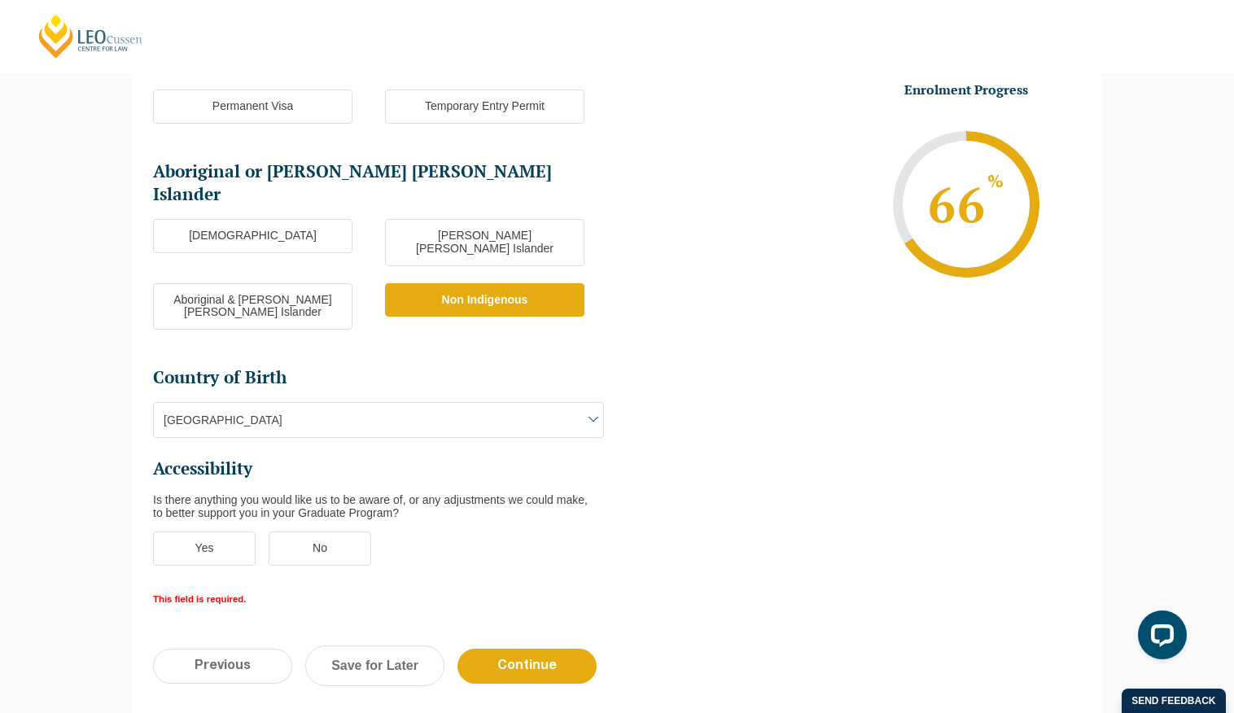
click at [295, 531] on label "No" at bounding box center [320, 548] width 103 height 34
click at [0, 0] on input "No" at bounding box center [0, 0] width 0 height 0
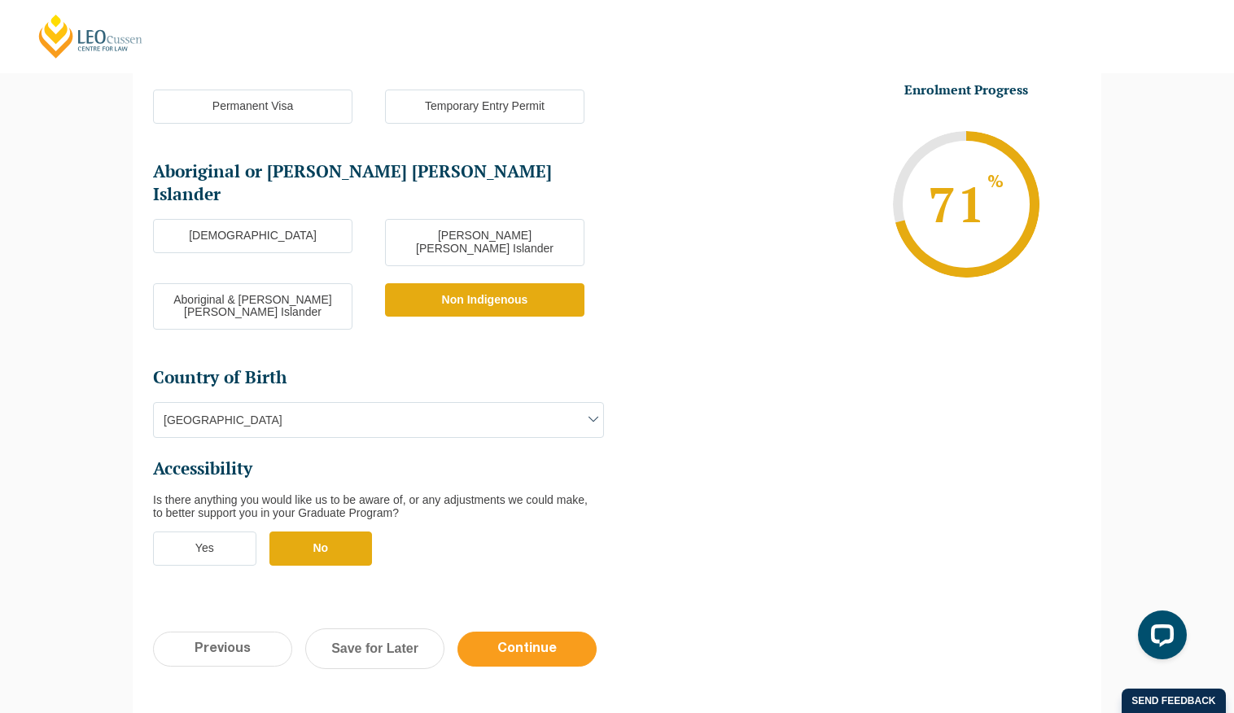
click at [529, 632] on input "Continue" at bounding box center [526, 649] width 139 height 35
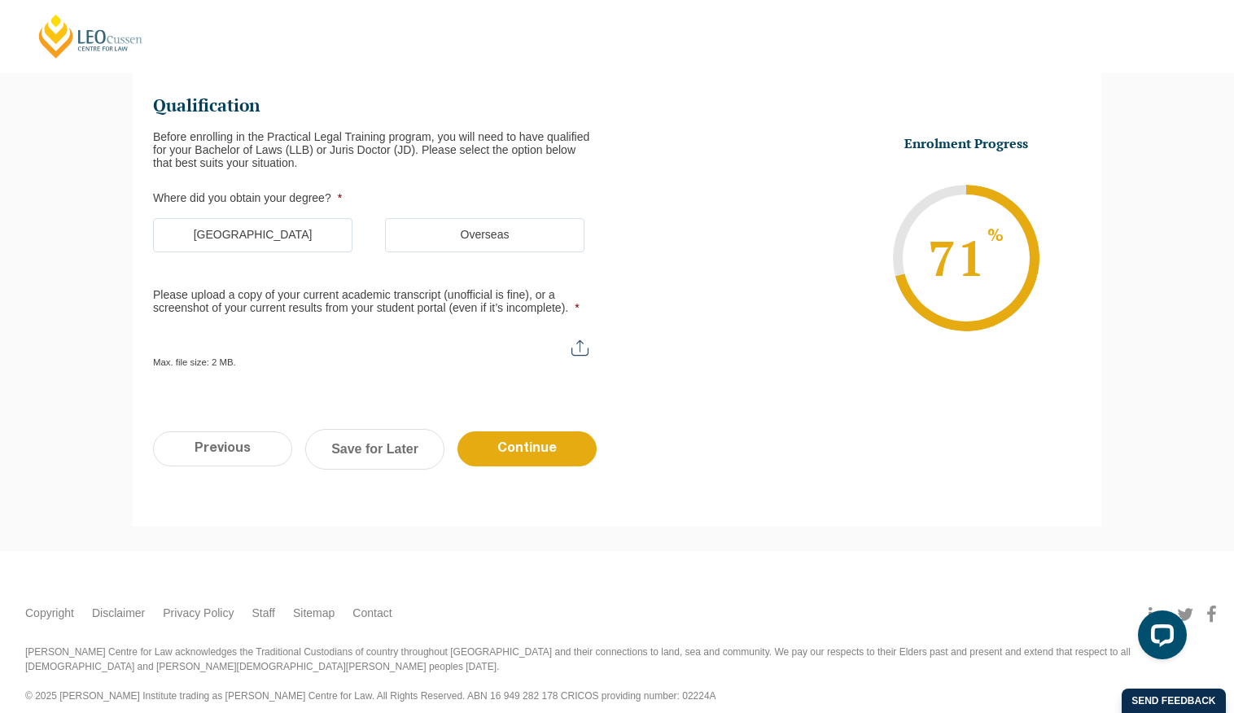
scroll to position [141, 0]
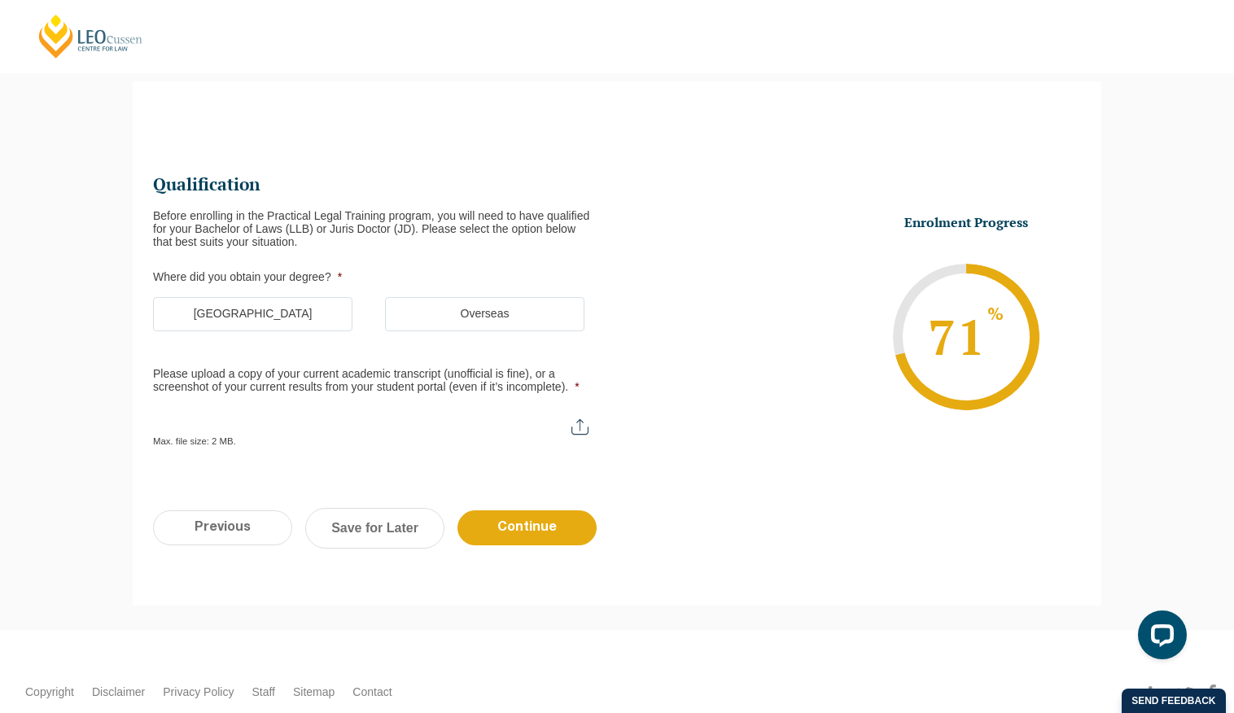
click at [290, 307] on label "Australia" at bounding box center [252, 314] width 199 height 34
click at [0, 0] on input "Australia" at bounding box center [0, 0] width 0 height 0
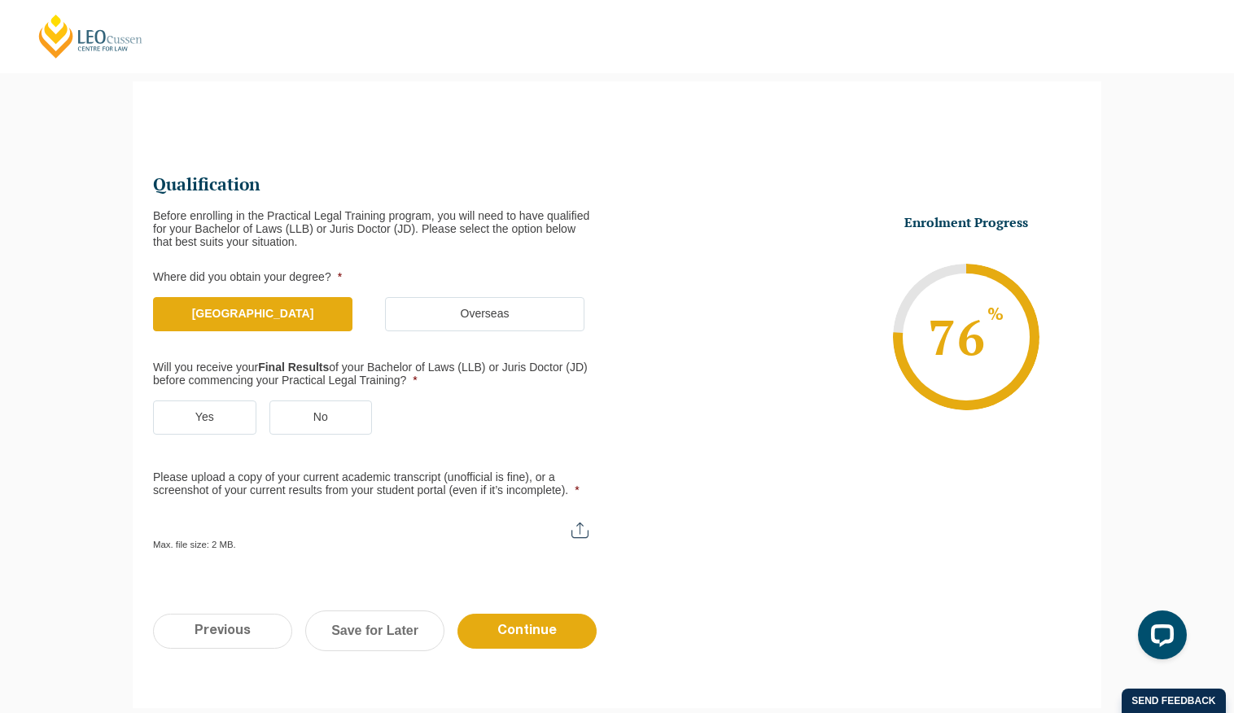
click at [215, 423] on label "Yes" at bounding box center [204, 417] width 103 height 34
click at [0, 0] on input "Yes" at bounding box center [0, 0] width 0 height 0
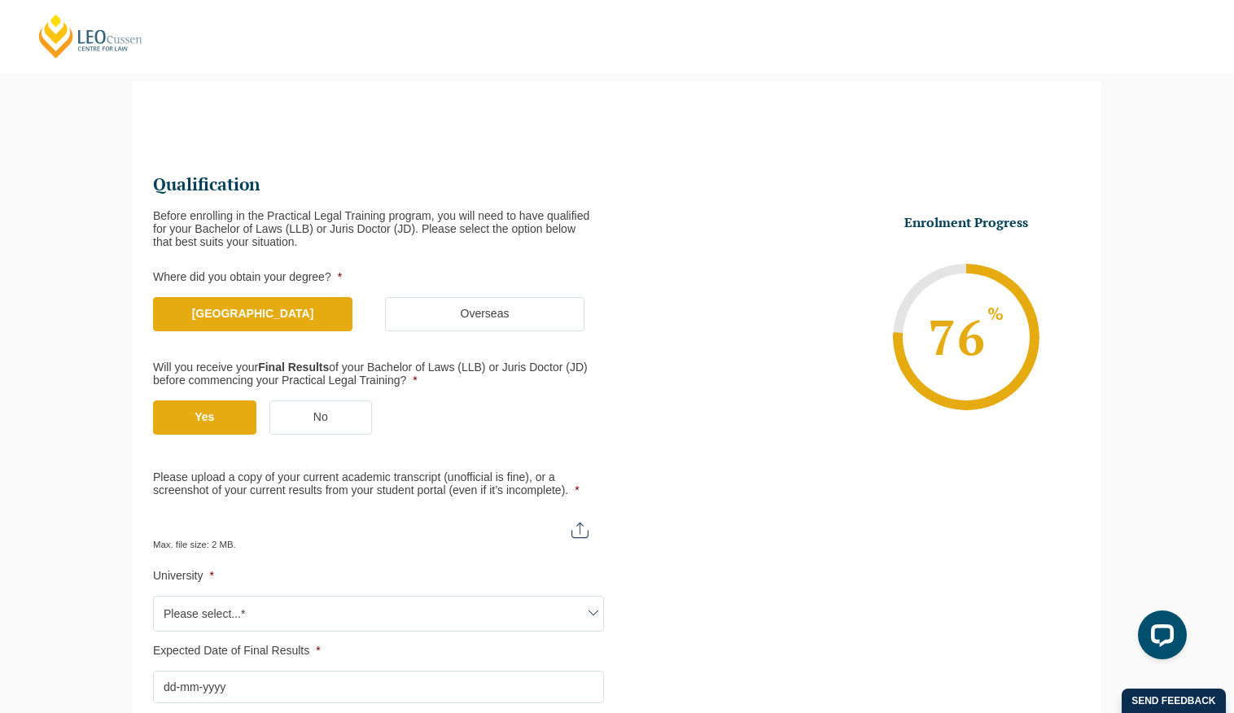
click at [329, 431] on label "No" at bounding box center [320, 417] width 103 height 34
click at [0, 0] on input "No" at bounding box center [0, 0] width 0 height 0
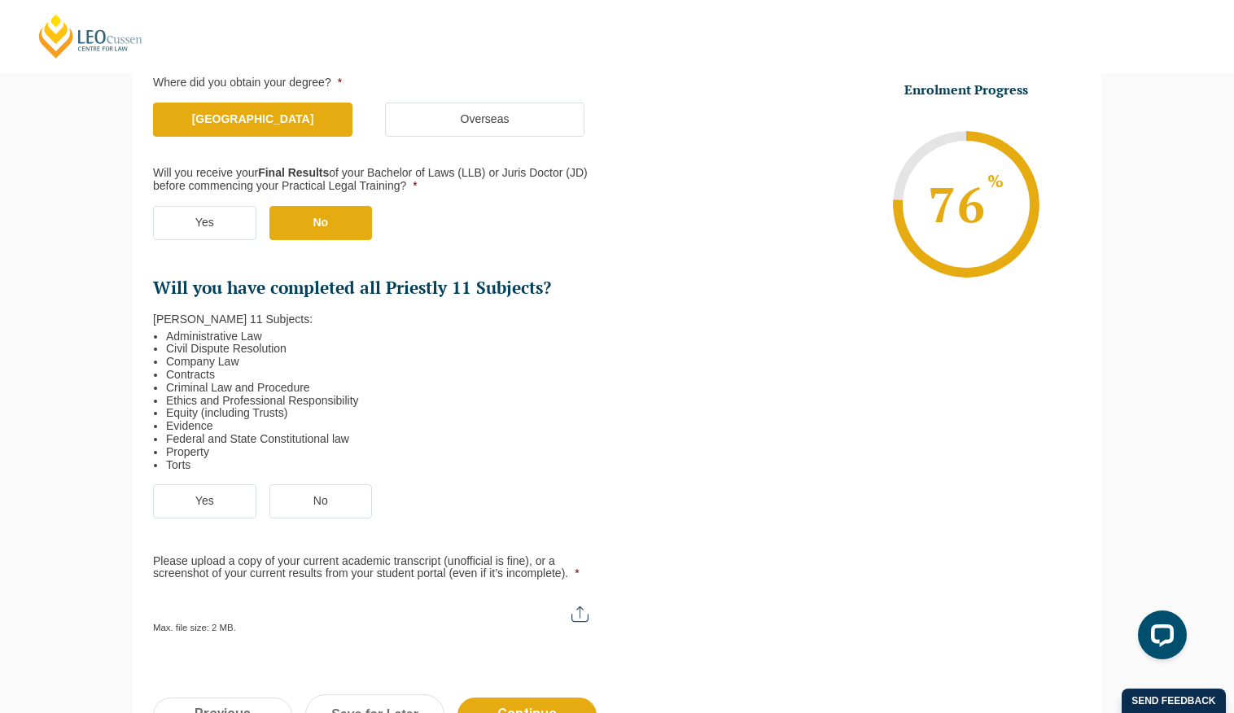
scroll to position [336, 0]
click at [224, 495] on label "Yes" at bounding box center [204, 500] width 103 height 34
click at [0, 0] on input "Yes" at bounding box center [0, 0] width 0 height 0
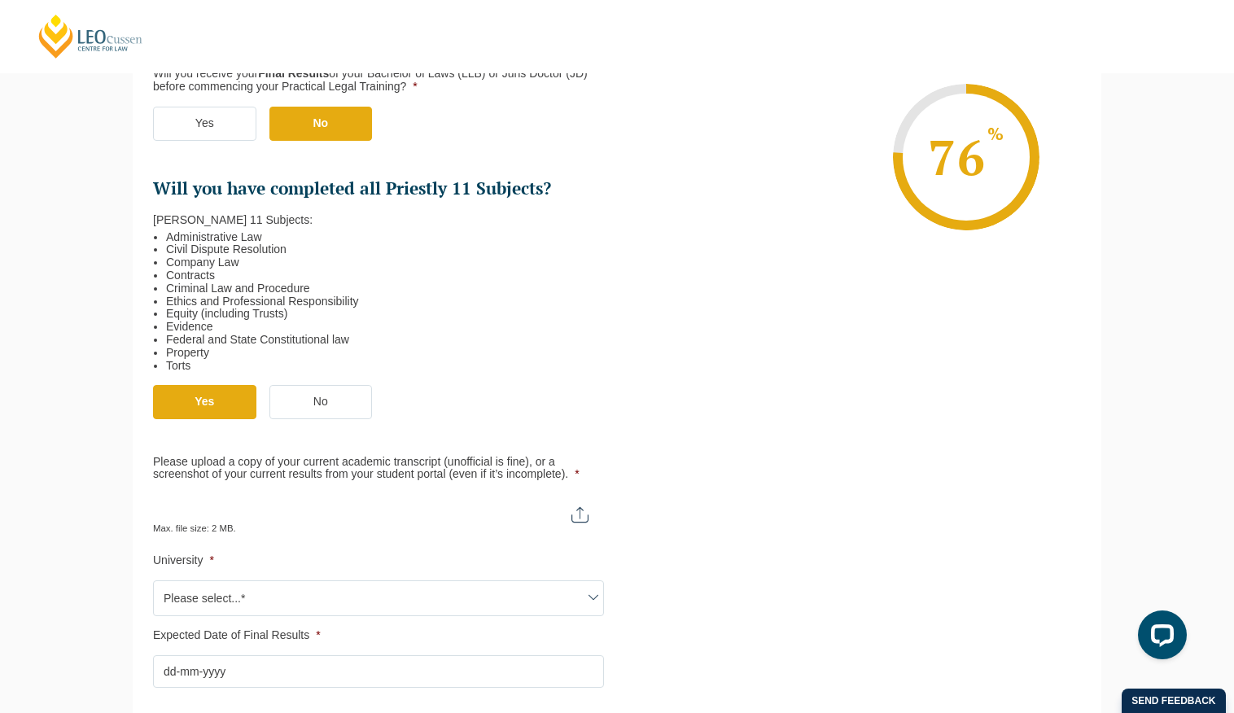
scroll to position [446, 0]
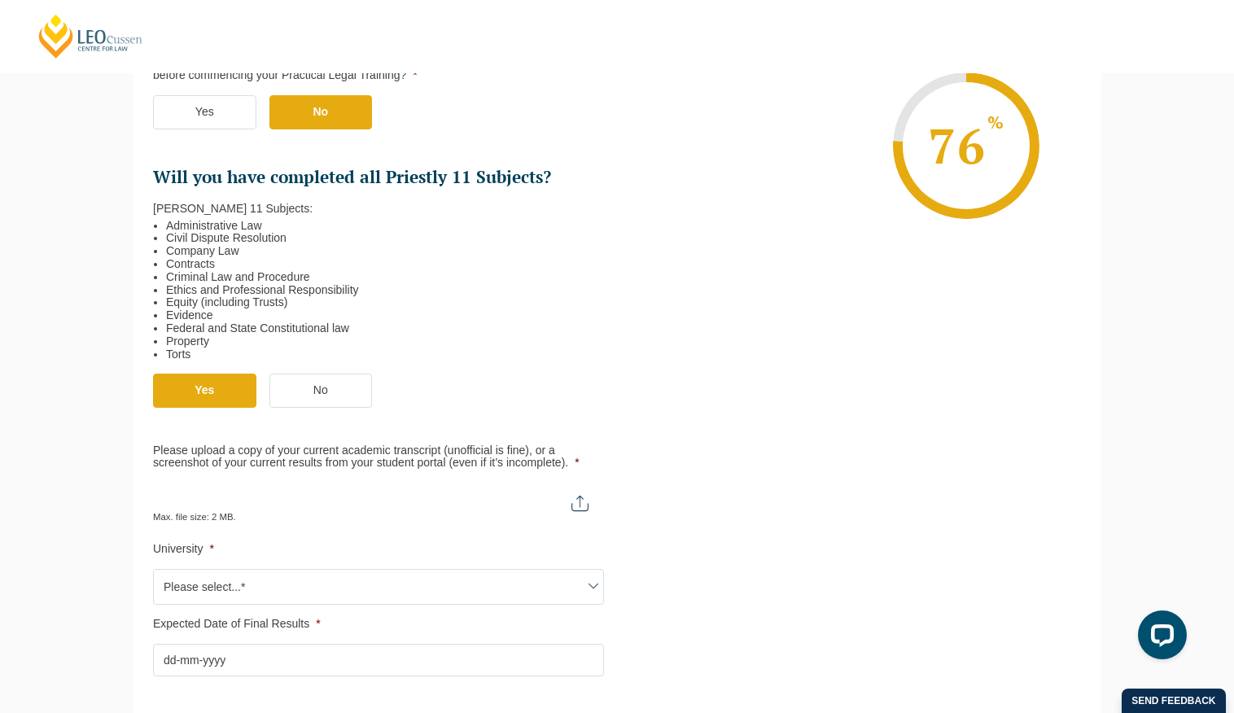
click at [352, 488] on input "Please upload a copy of your current academic transcript (unofficial is fine), …" at bounding box center [378, 497] width 451 height 28
type input "C:\fakepath\ACADEMIC RECORD 2021- 24th August 2025.docx"
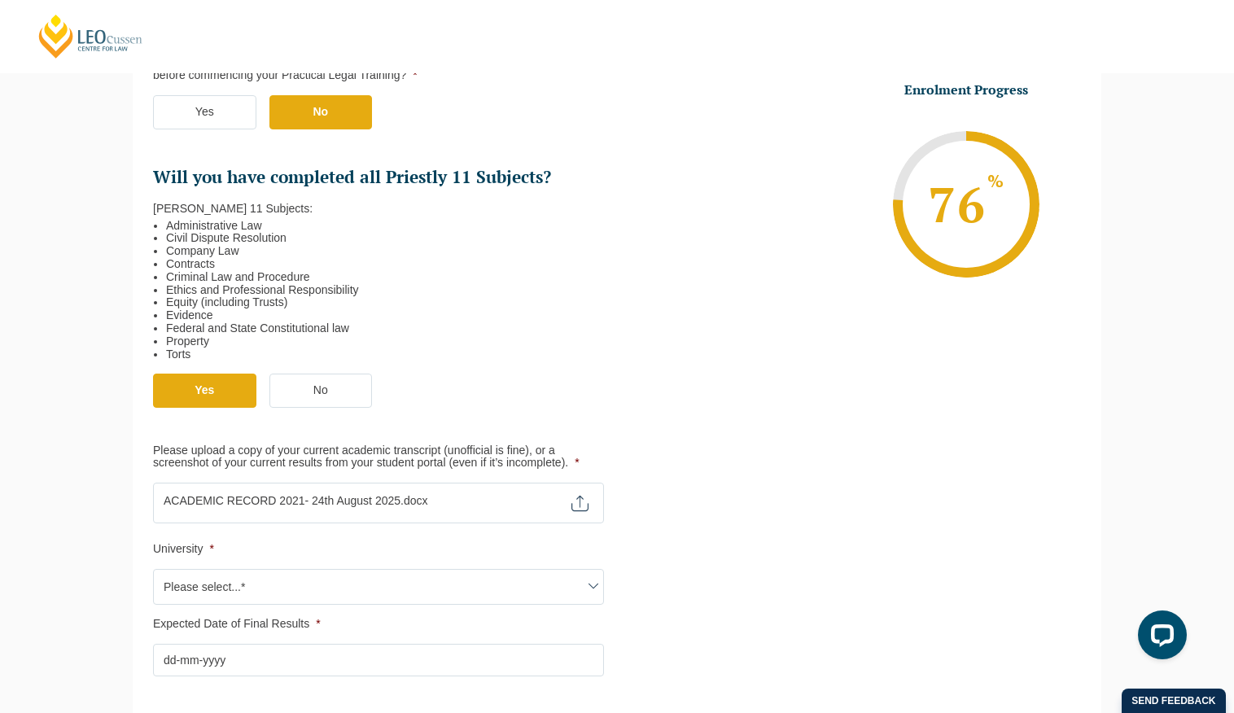
scroll to position [468, 0]
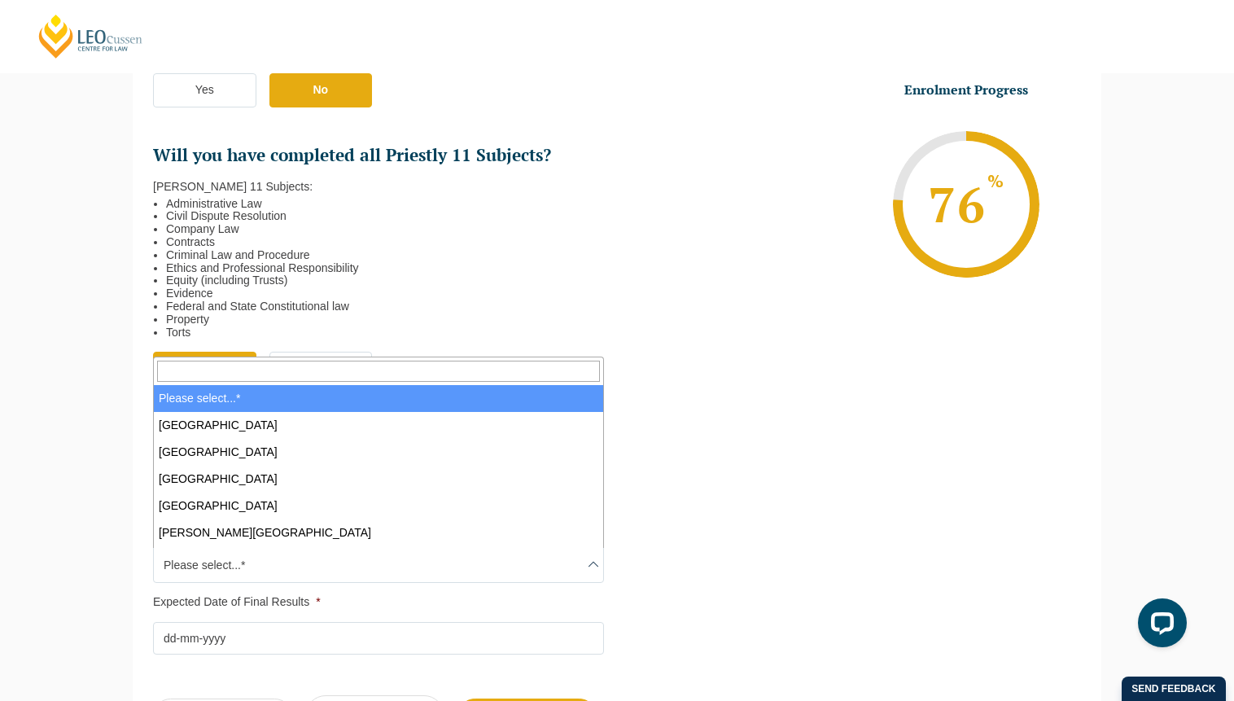
click at [347, 553] on span "Please select...*" at bounding box center [378, 565] width 449 height 34
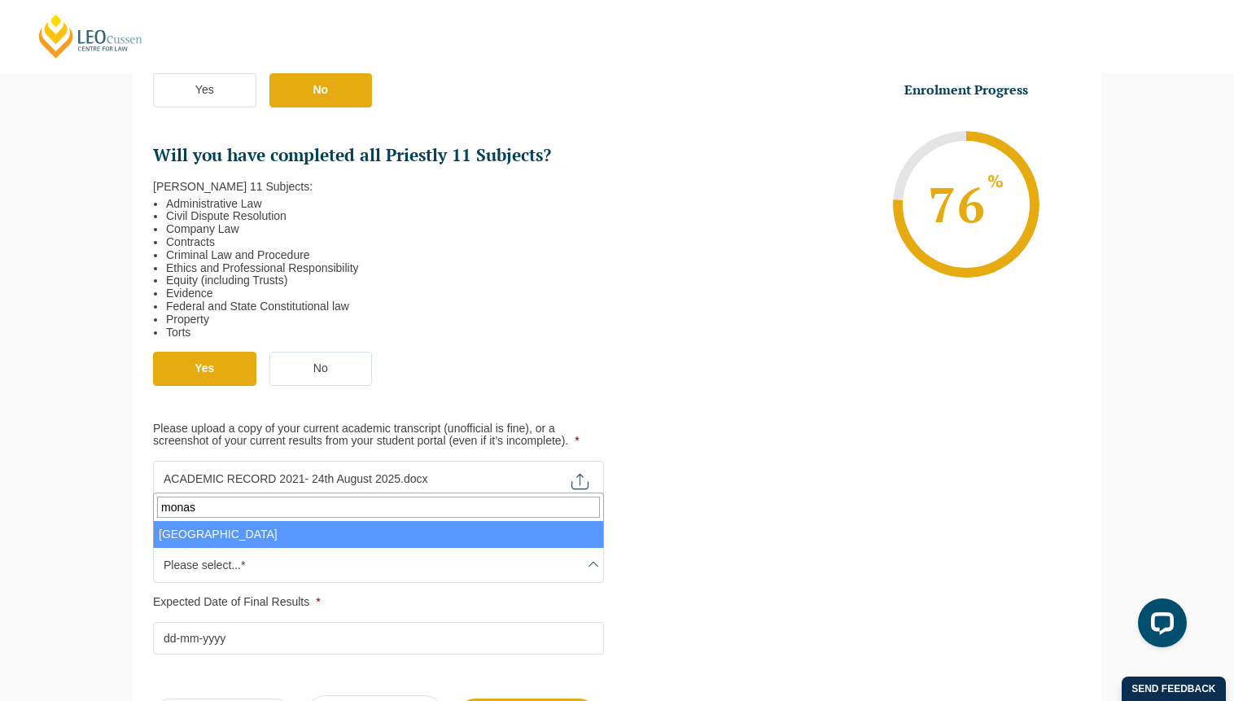
type input "monash"
select select "Monash University"
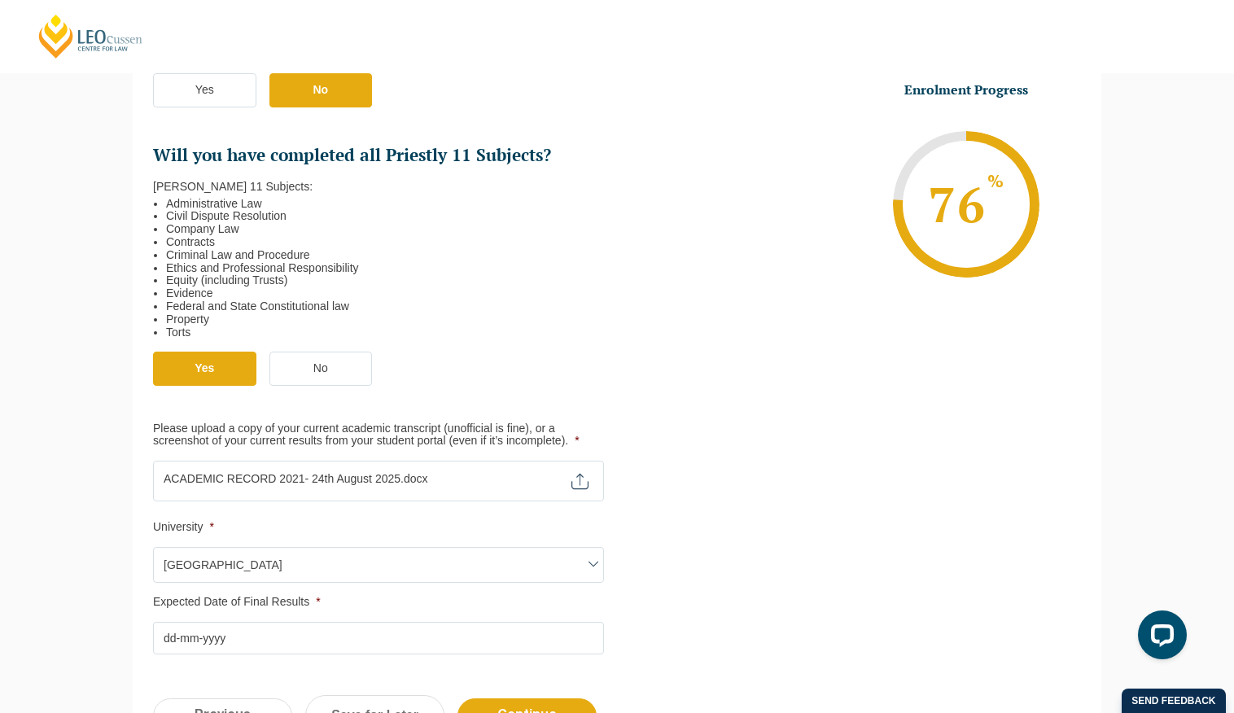
click at [284, 629] on input "Expected Date of Final Results *" at bounding box center [378, 638] width 451 height 33
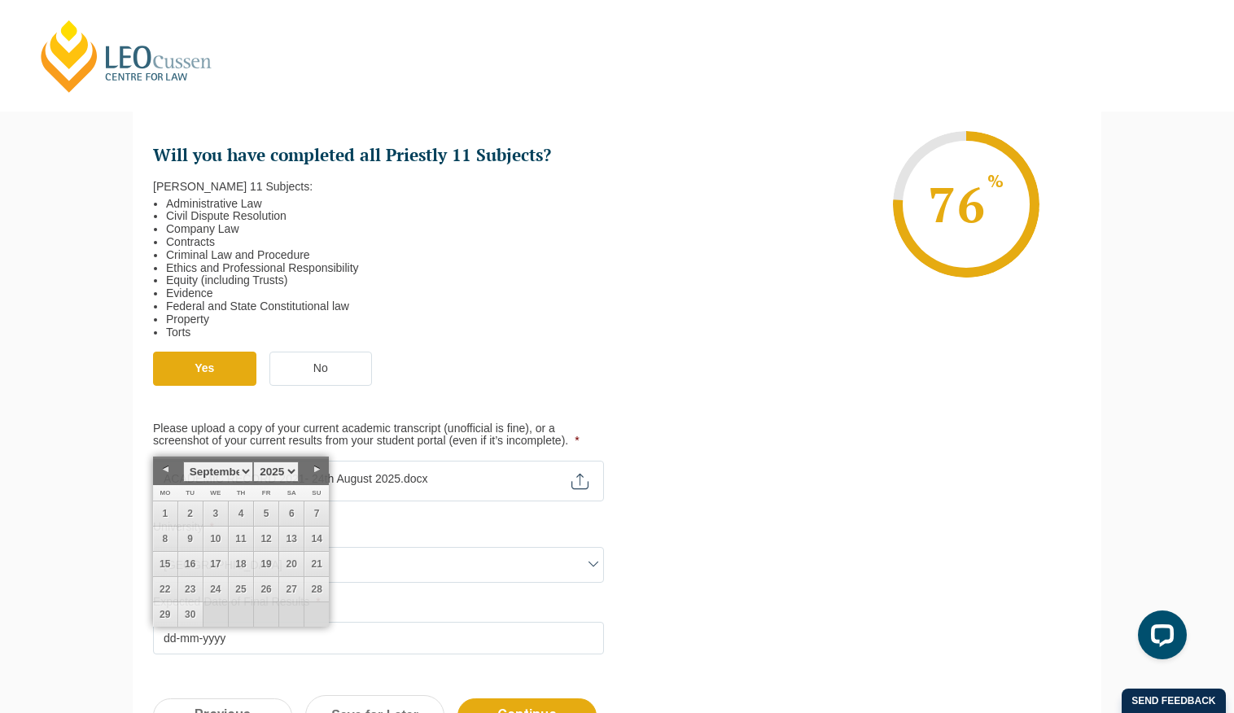
click at [780, 584] on ul "Qualification Before enrolling in the Practical Legal Training program, you wil…" at bounding box center [617, 249] width 928 height 811
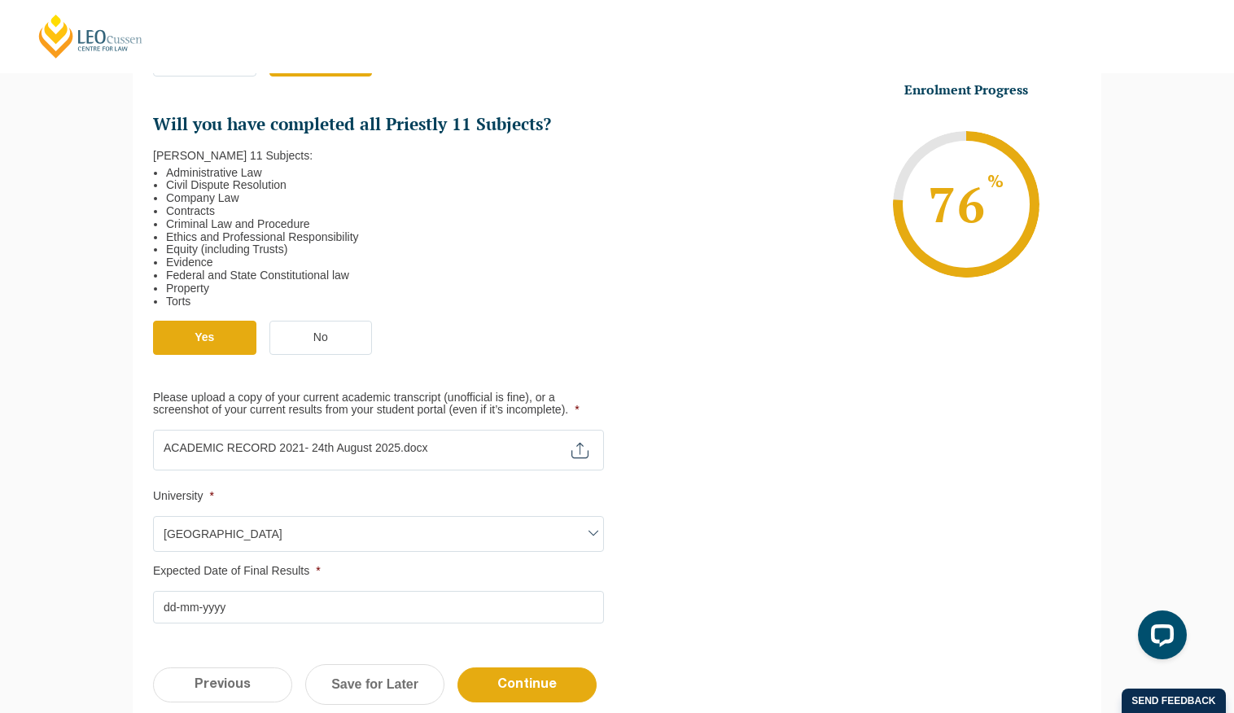
scroll to position [500, 0]
click at [327, 614] on input "Expected Date of Final Results *" at bounding box center [378, 606] width 451 height 33
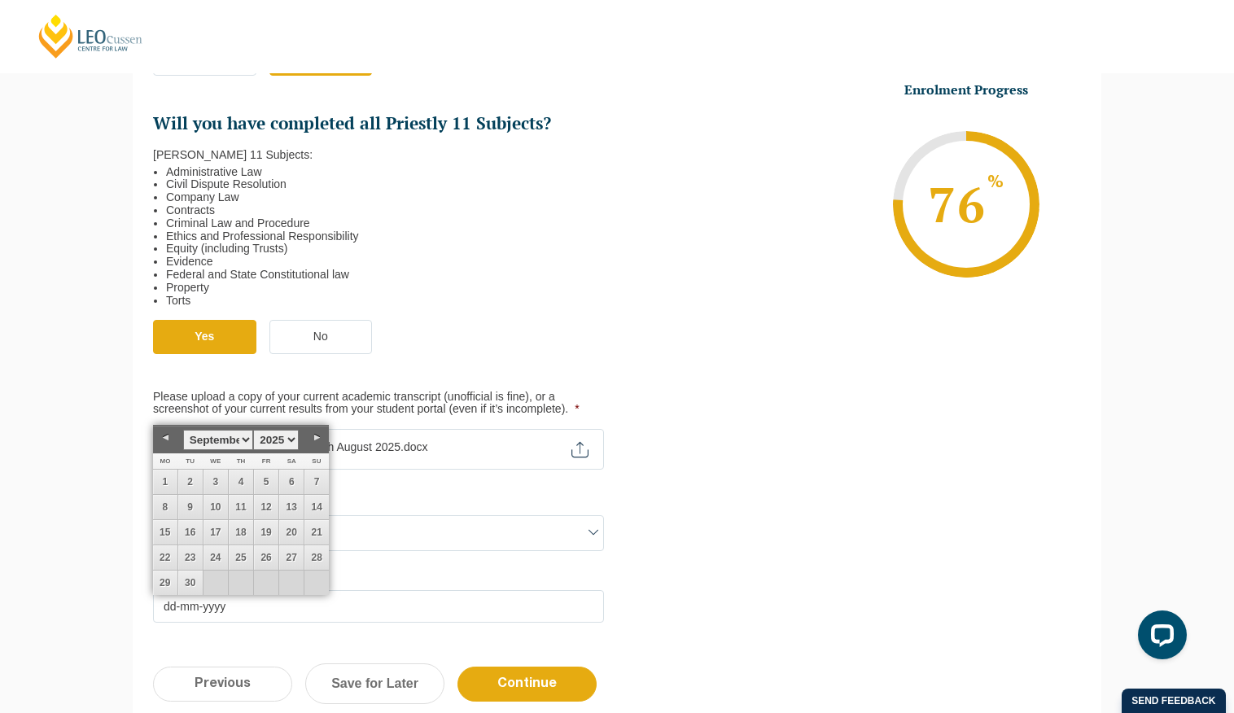
click at [242, 439] on select "January February March April May June July August September October November De…" at bounding box center [218, 440] width 70 height 20
click at [214, 585] on link "31" at bounding box center [215, 583] width 24 height 24
click at [225, 526] on link "17" at bounding box center [215, 532] width 24 height 24
type input "17-12-2025"
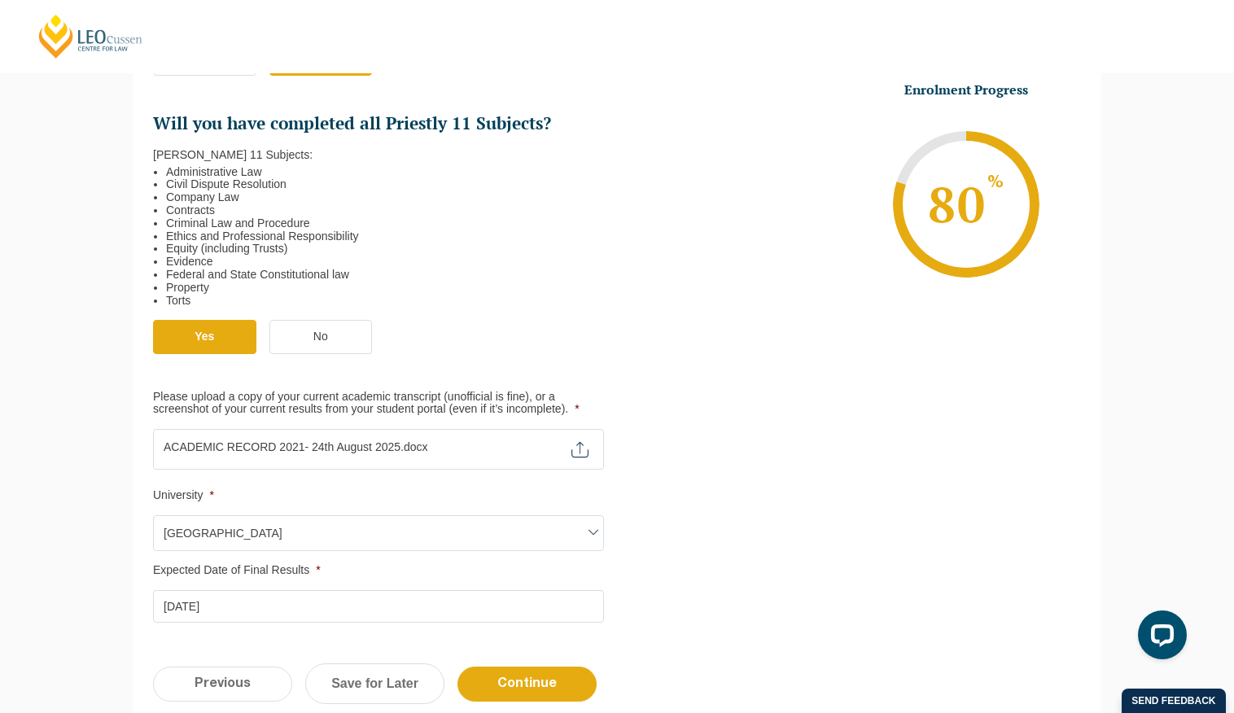
scroll to position [603, 0]
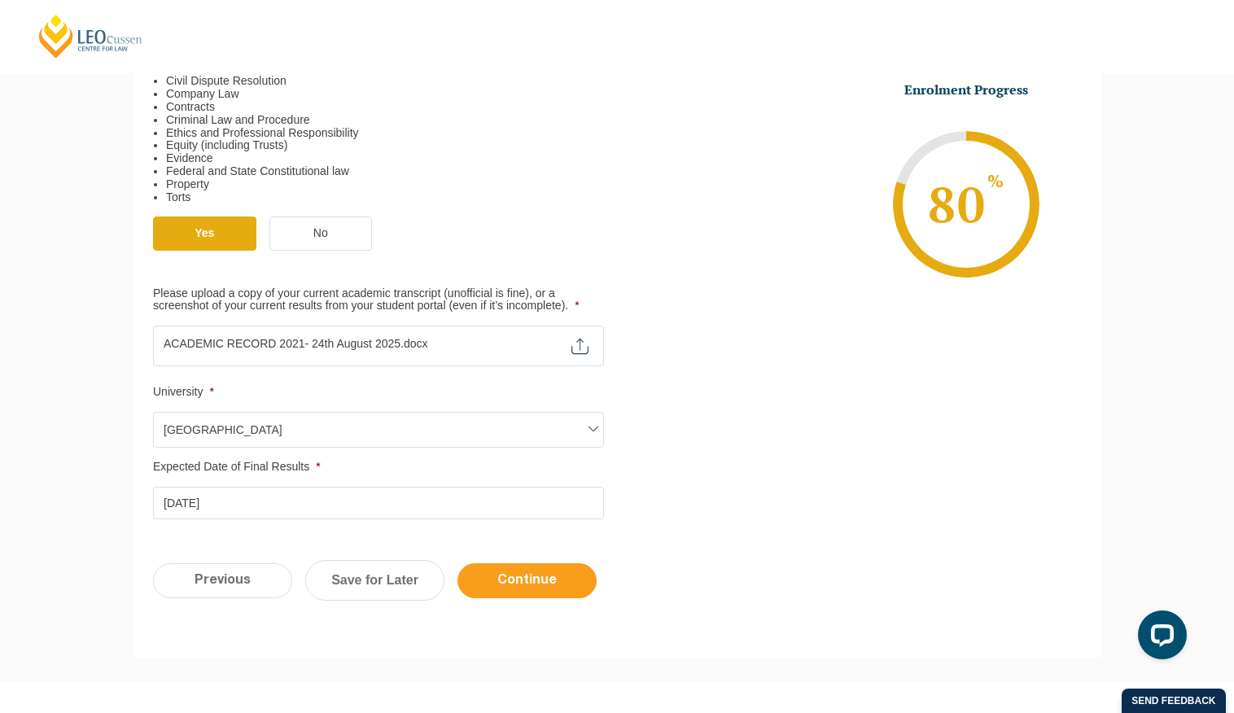
click at [555, 568] on input "Continue" at bounding box center [526, 580] width 139 height 35
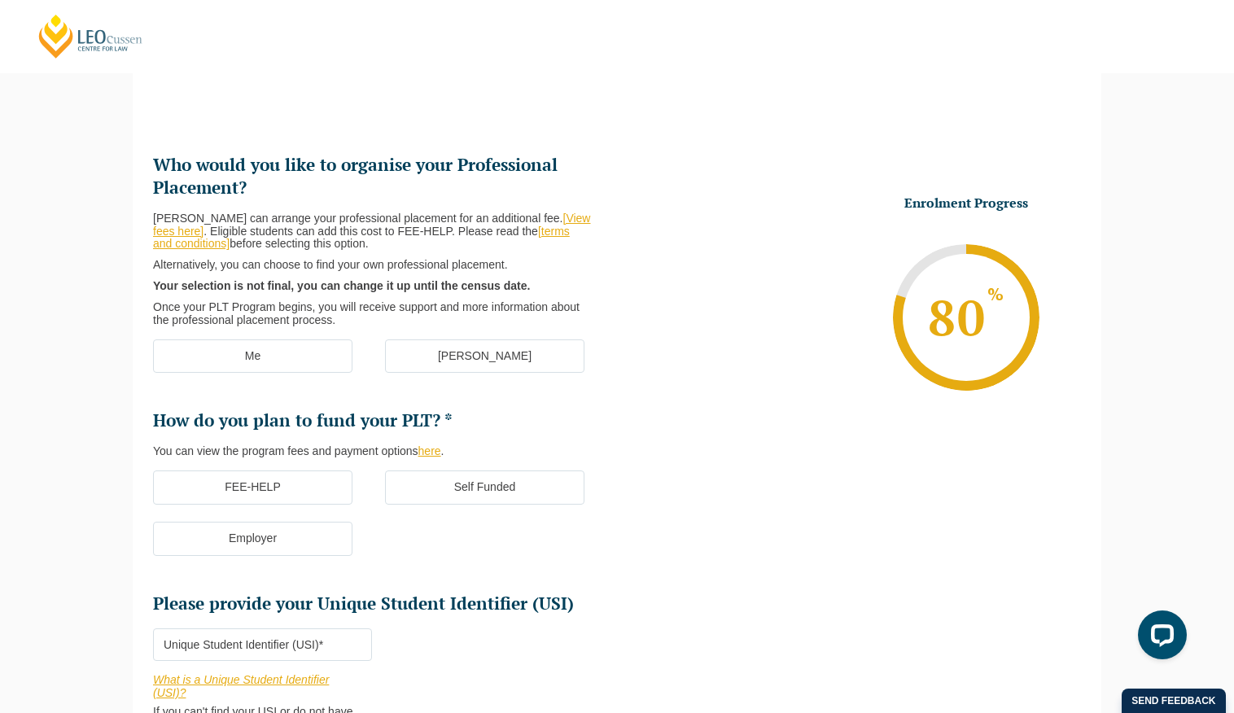
scroll to position [141, 0]
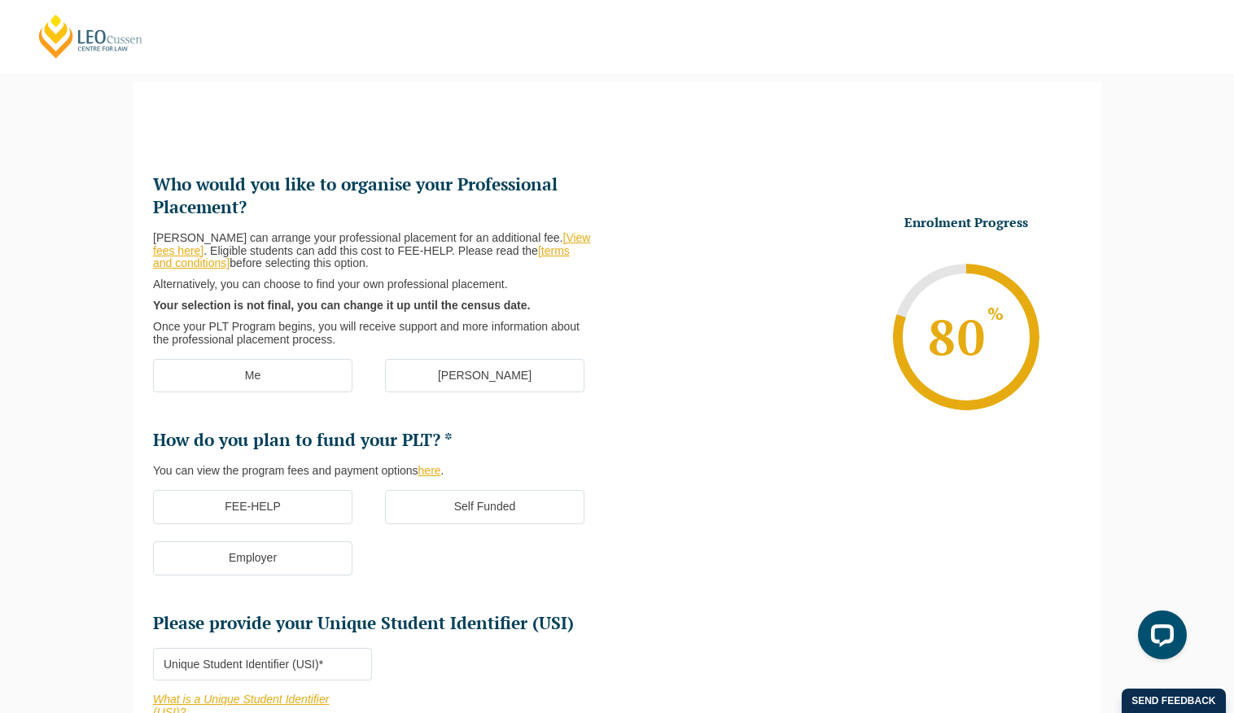
click at [289, 377] on label "Me" at bounding box center [252, 376] width 199 height 34
click at [0, 0] on input "Me" at bounding box center [0, 0] width 0 height 0
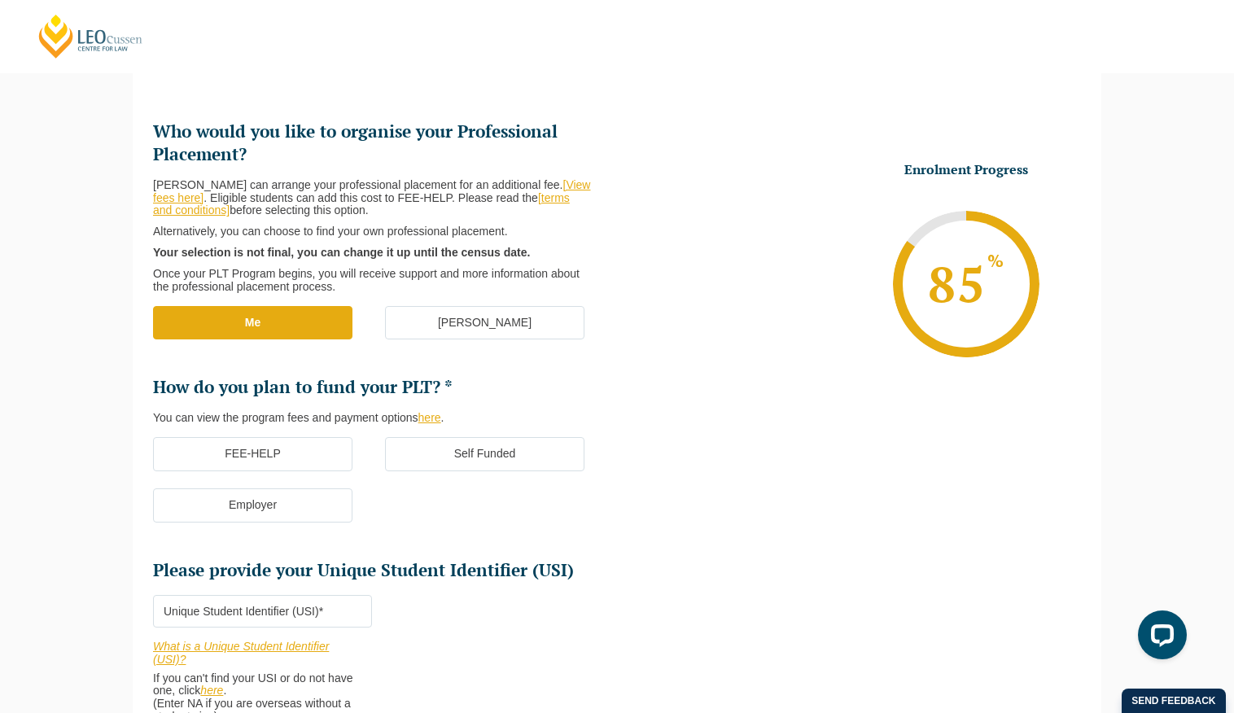
scroll to position [217, 0]
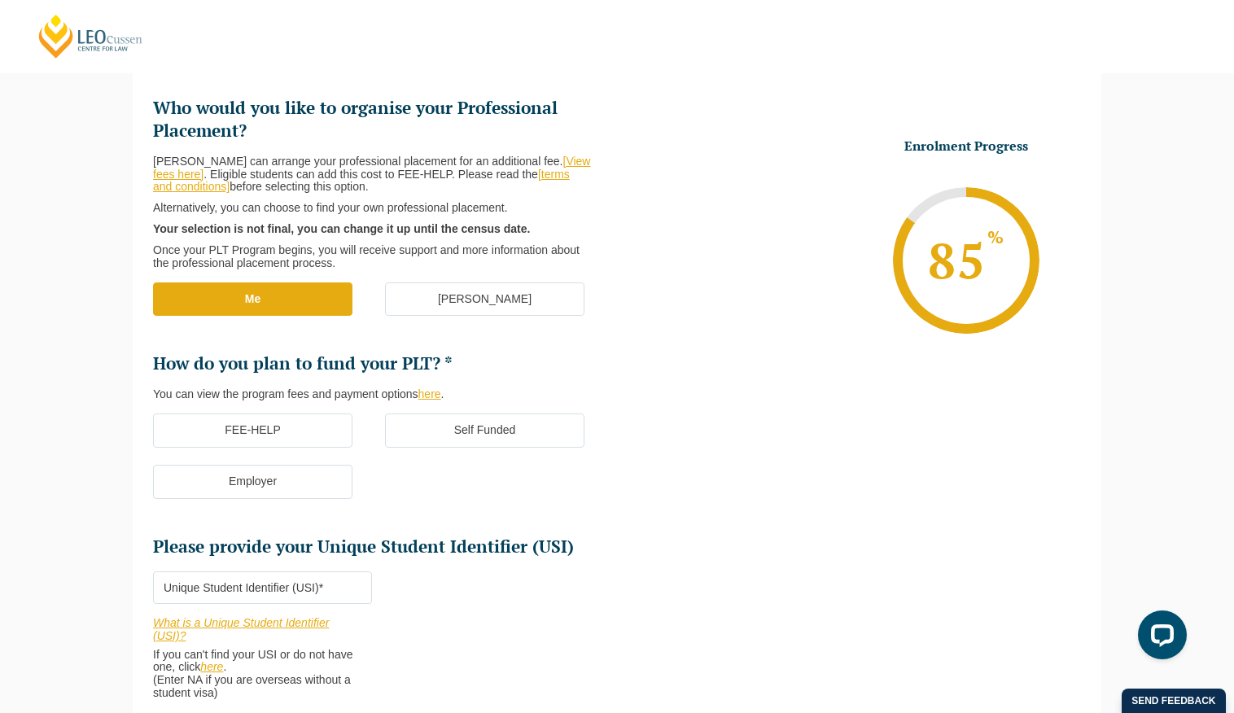
click at [447, 445] on label "Self Funded" at bounding box center [484, 430] width 199 height 34
click at [0, 0] on input "Self Funded" at bounding box center [0, 0] width 0 height 0
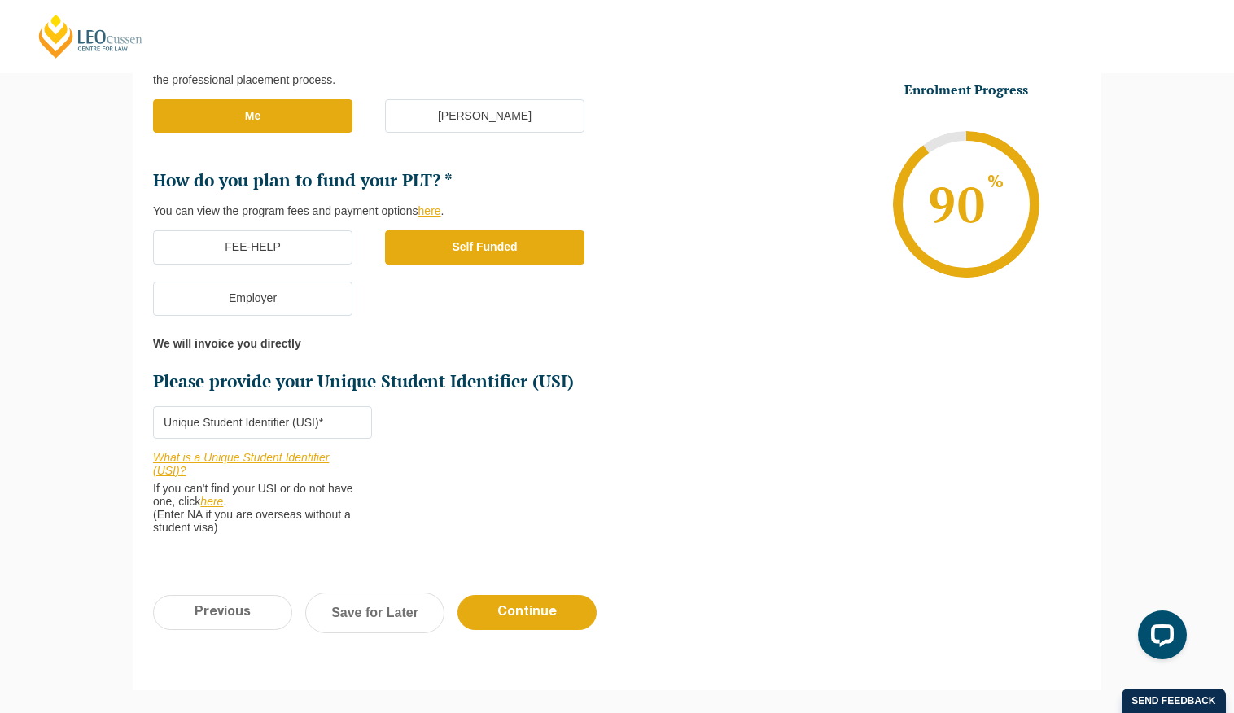
scroll to position [401, 0]
click at [269, 424] on input "Please provide your Unique Student Identifier (USI) *" at bounding box center [262, 421] width 219 height 33
click at [781, 311] on li "Enrolment Progress 90 % Form Progress Download Course Guide enrolment@leocussen…" at bounding box center [849, 203] width 464 height 245
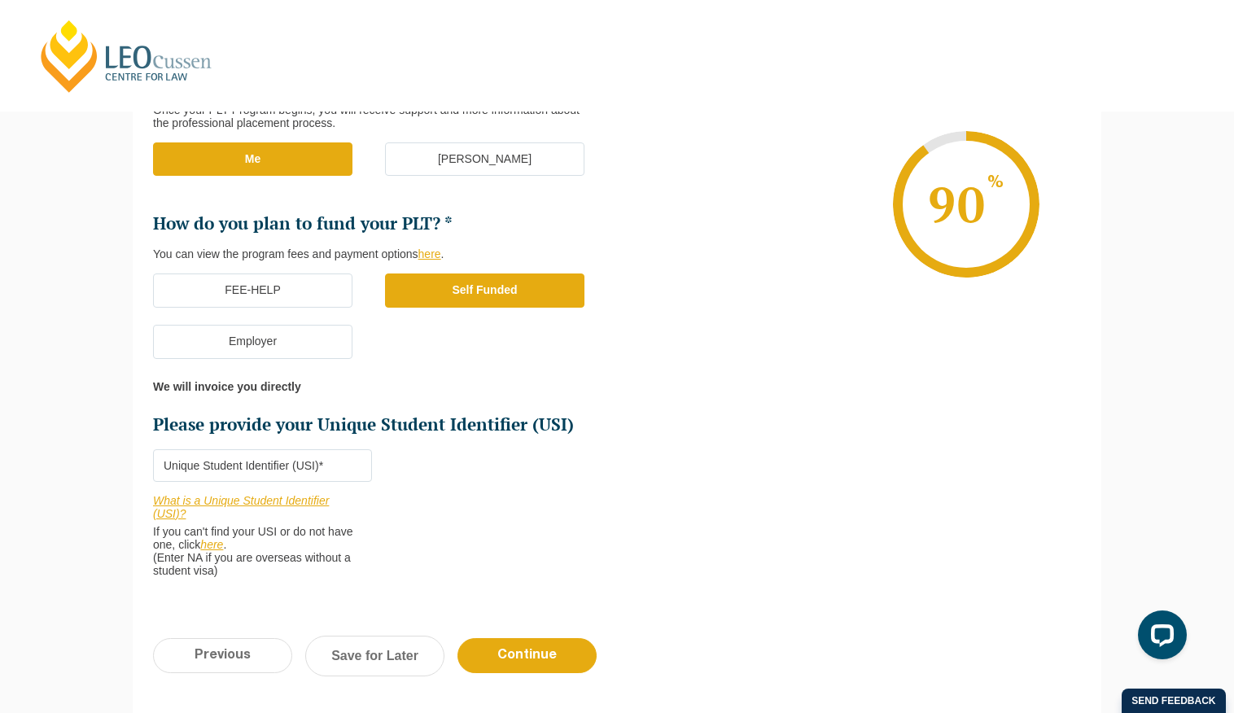
scroll to position [354, 0]
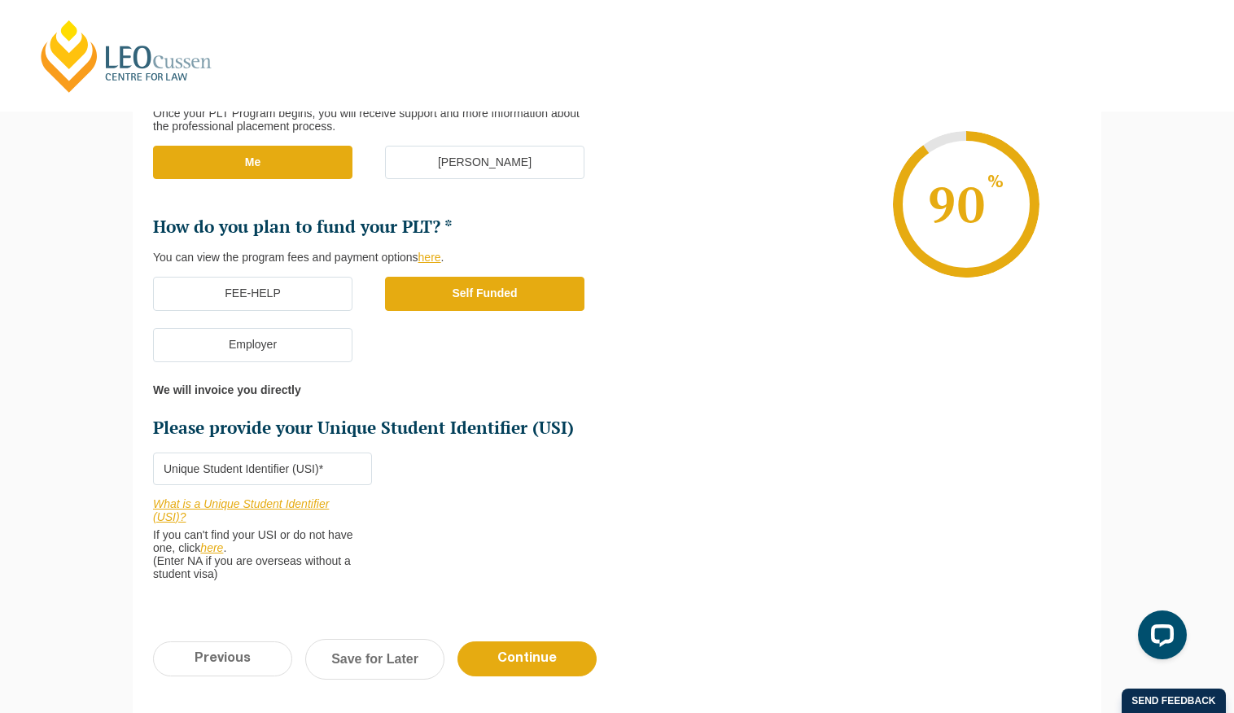
click at [321, 469] on input "Please provide your Unique Student Identifier (USI) *" at bounding box center [262, 469] width 219 height 33
type input "32190565"
click at [545, 663] on input "Continue" at bounding box center [526, 658] width 139 height 35
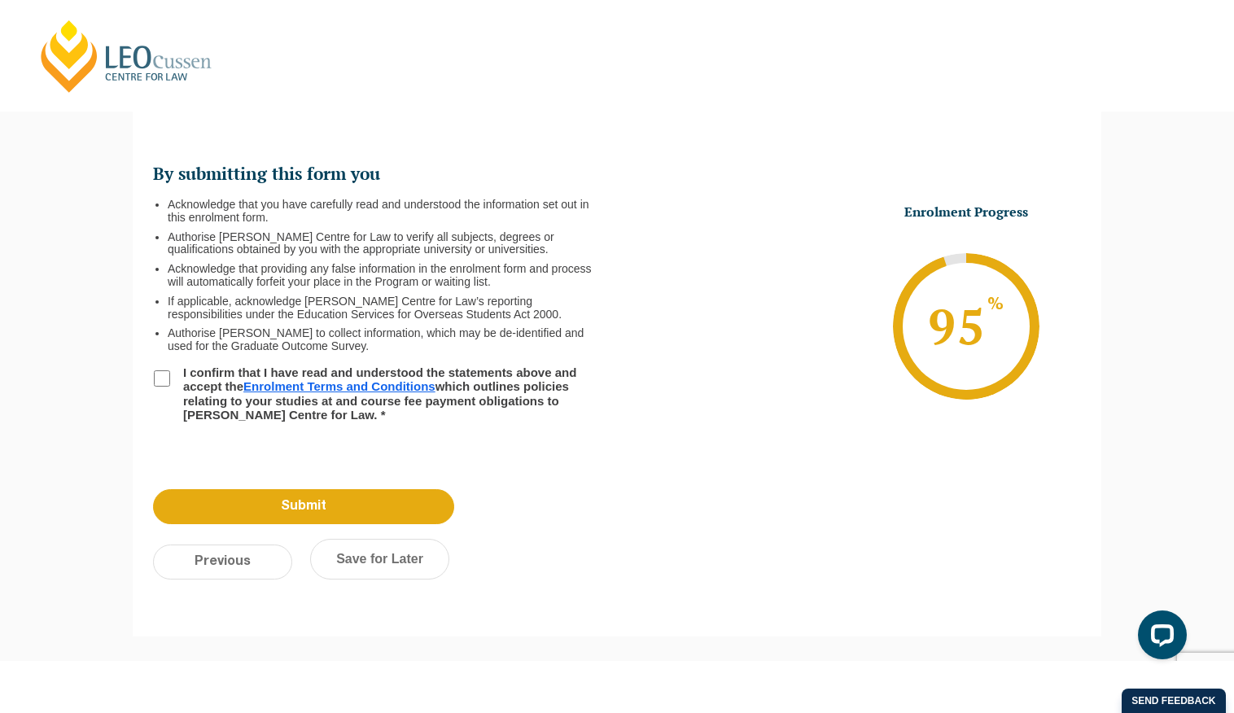
scroll to position [141, 0]
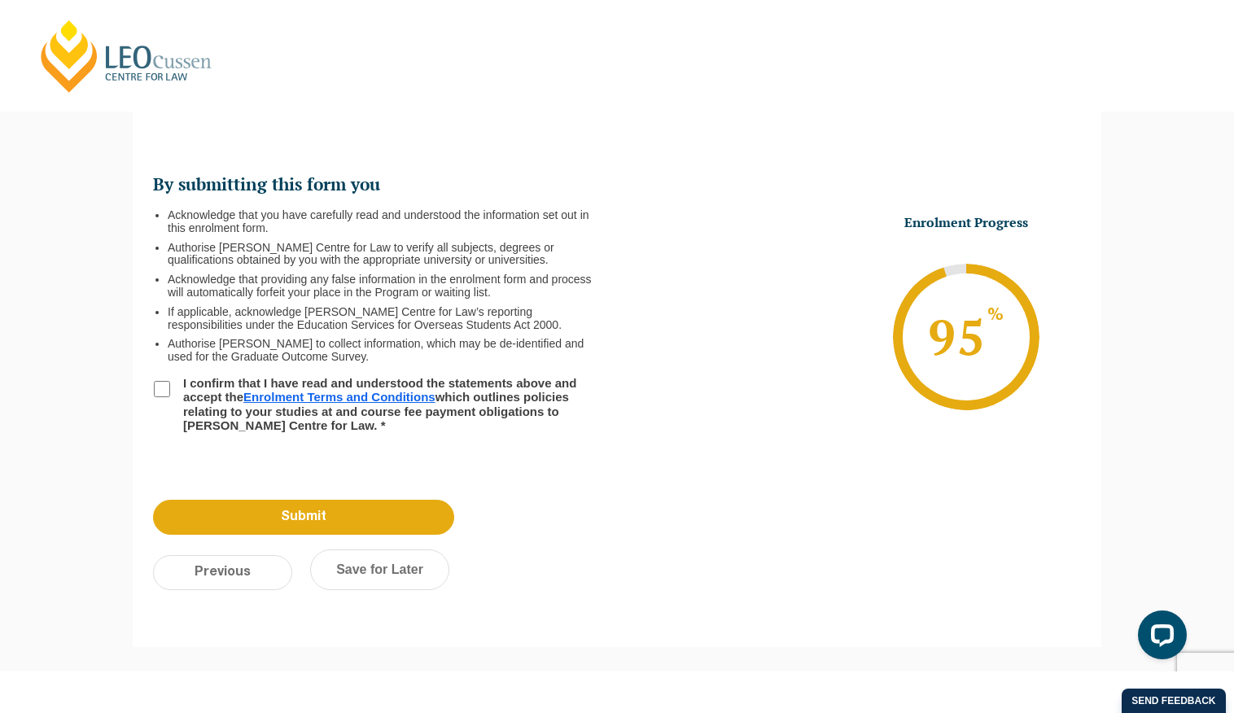
click at [164, 387] on input "I confirm that I have read and understood the statements above and accept the E…" at bounding box center [162, 389] width 16 height 16
checkbox input "true"
click at [387, 510] on input "Submit" at bounding box center [303, 517] width 301 height 35
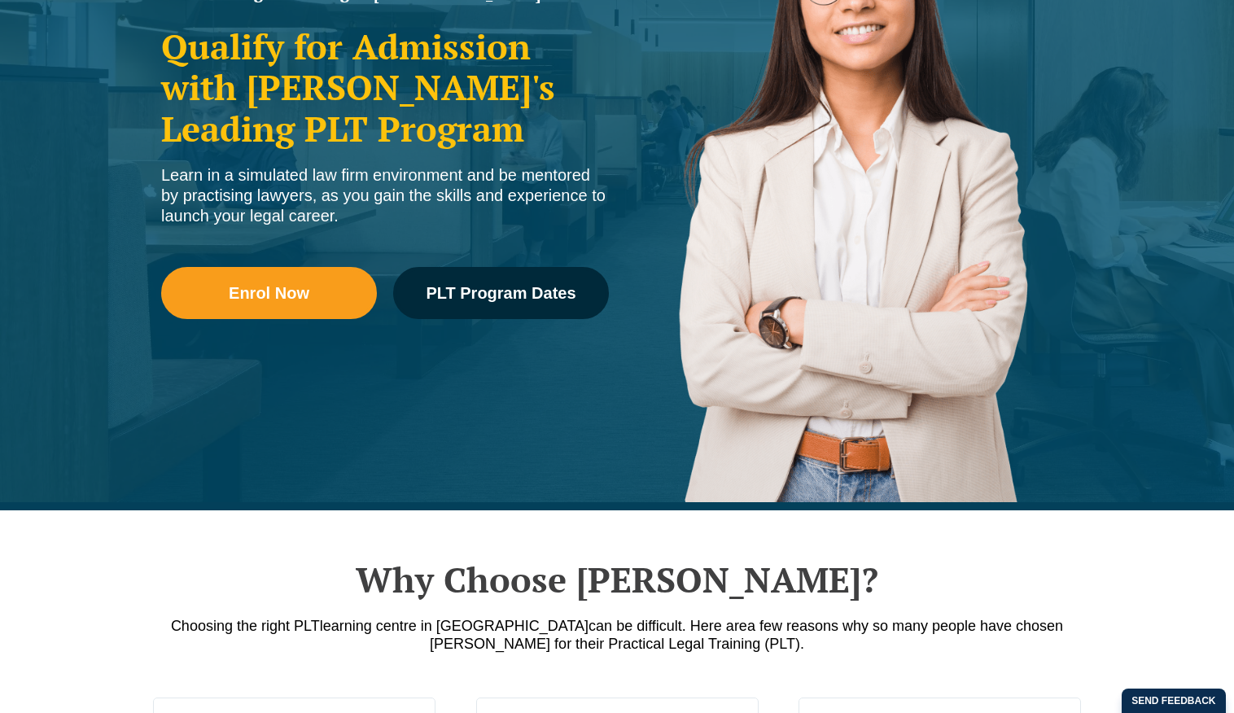
scroll to position [550, 0]
